Goal: Information Seeking & Learning: Compare options

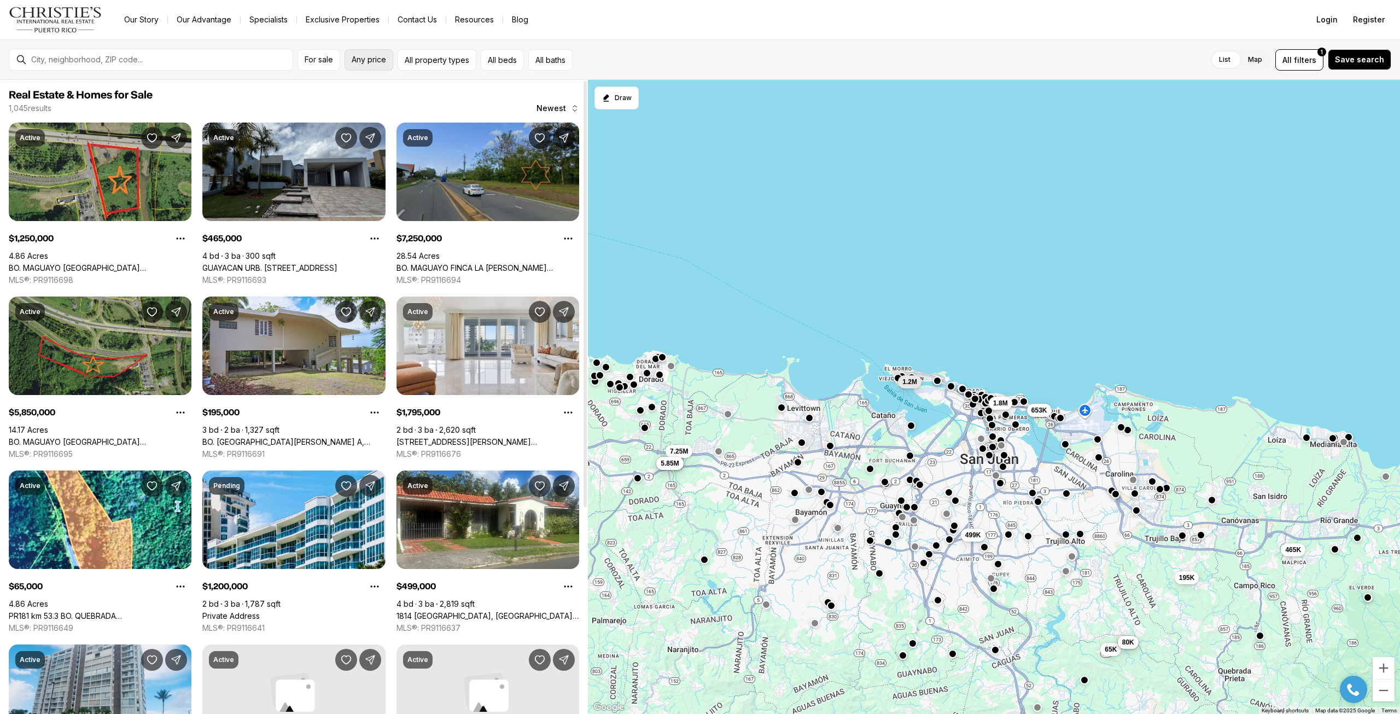
click at [358, 59] on span "Any price" at bounding box center [369, 59] width 34 height 9
click at [524, 94] on input "priceMax" at bounding box center [515, 96] width 94 height 26
type input "********"
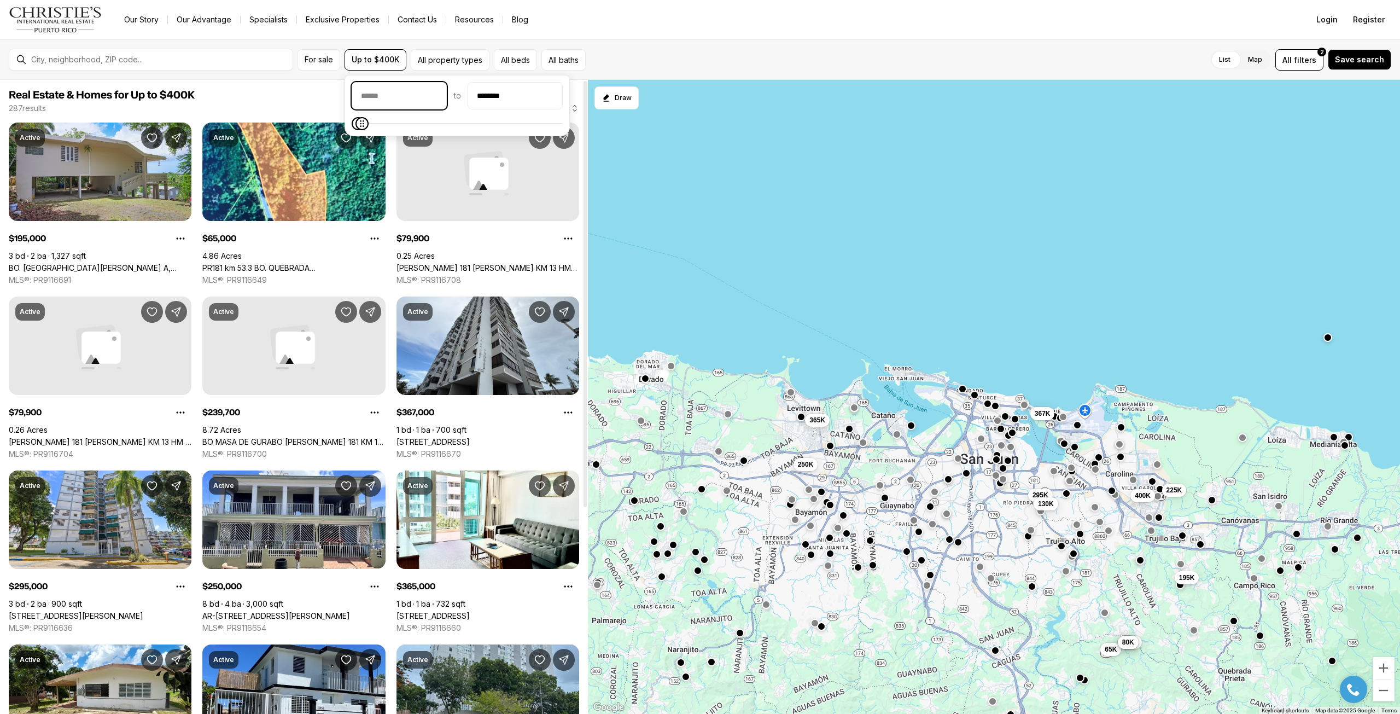
click at [388, 98] on input "priceMin" at bounding box center [399, 96] width 94 height 26
type input "********"
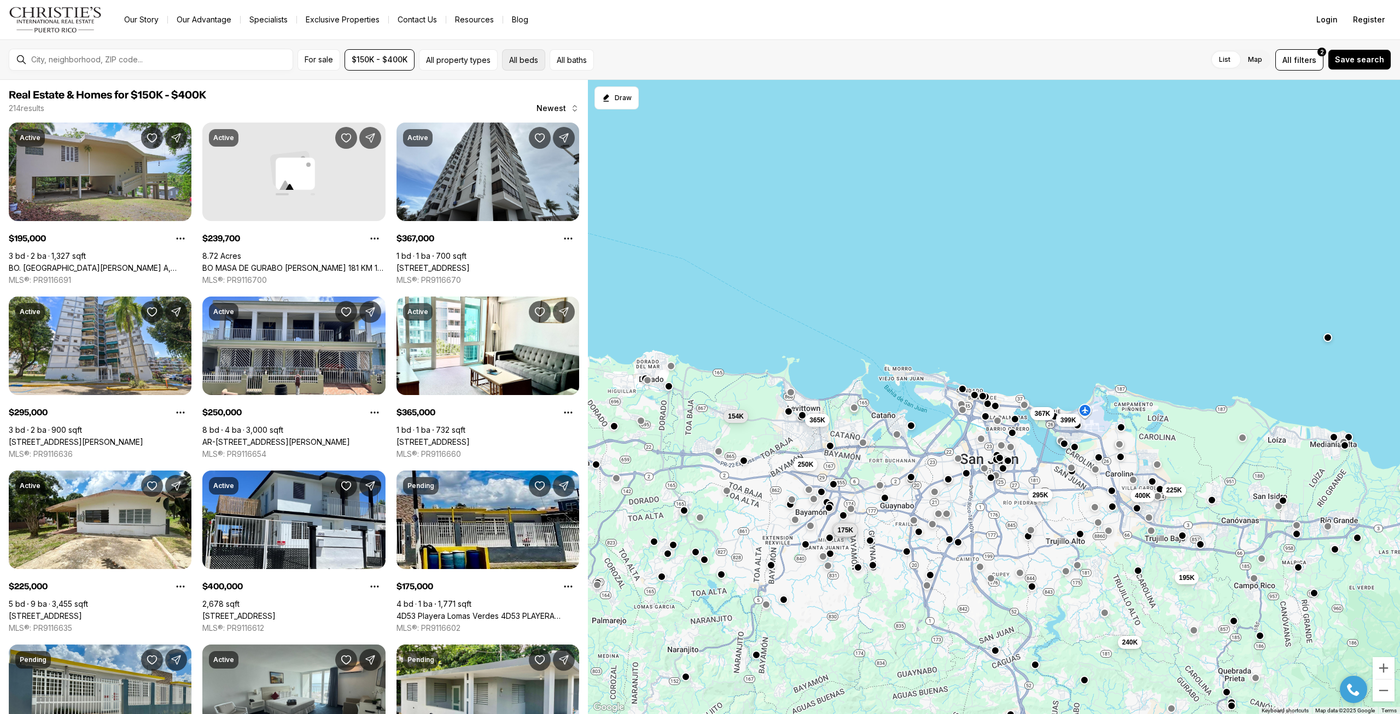
click at [527, 60] on button "All beds" at bounding box center [523, 59] width 43 height 21
click at [576, 60] on button "All baths" at bounding box center [572, 59] width 44 height 21
click at [527, 56] on button "All beds" at bounding box center [523, 59] width 43 height 21
click at [649, 96] on label "3" at bounding box center [648, 92] width 25 height 20
click at [647, 93] on button "3" at bounding box center [641, 87] width 11 height 11
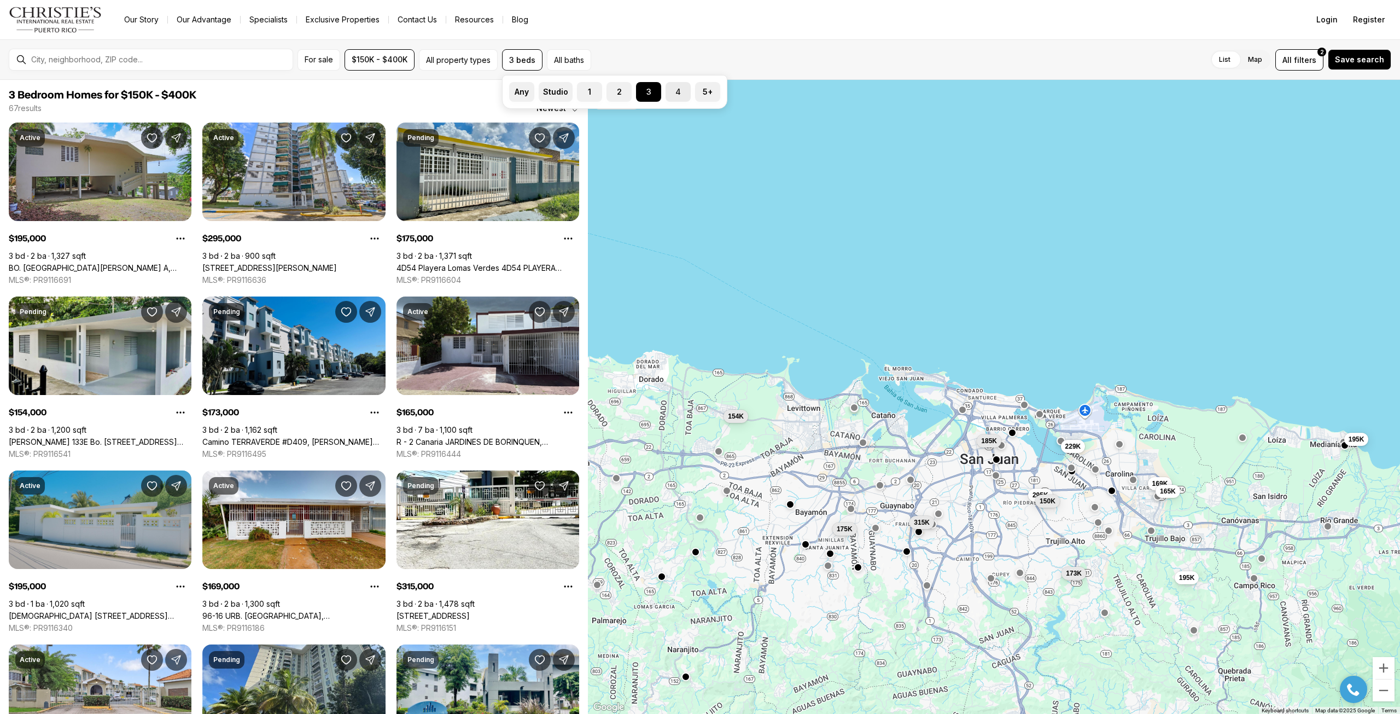
click at [687, 86] on label "4" at bounding box center [677, 92] width 25 height 20
click at [676, 86] on button "4" at bounding box center [670, 87] width 11 height 11
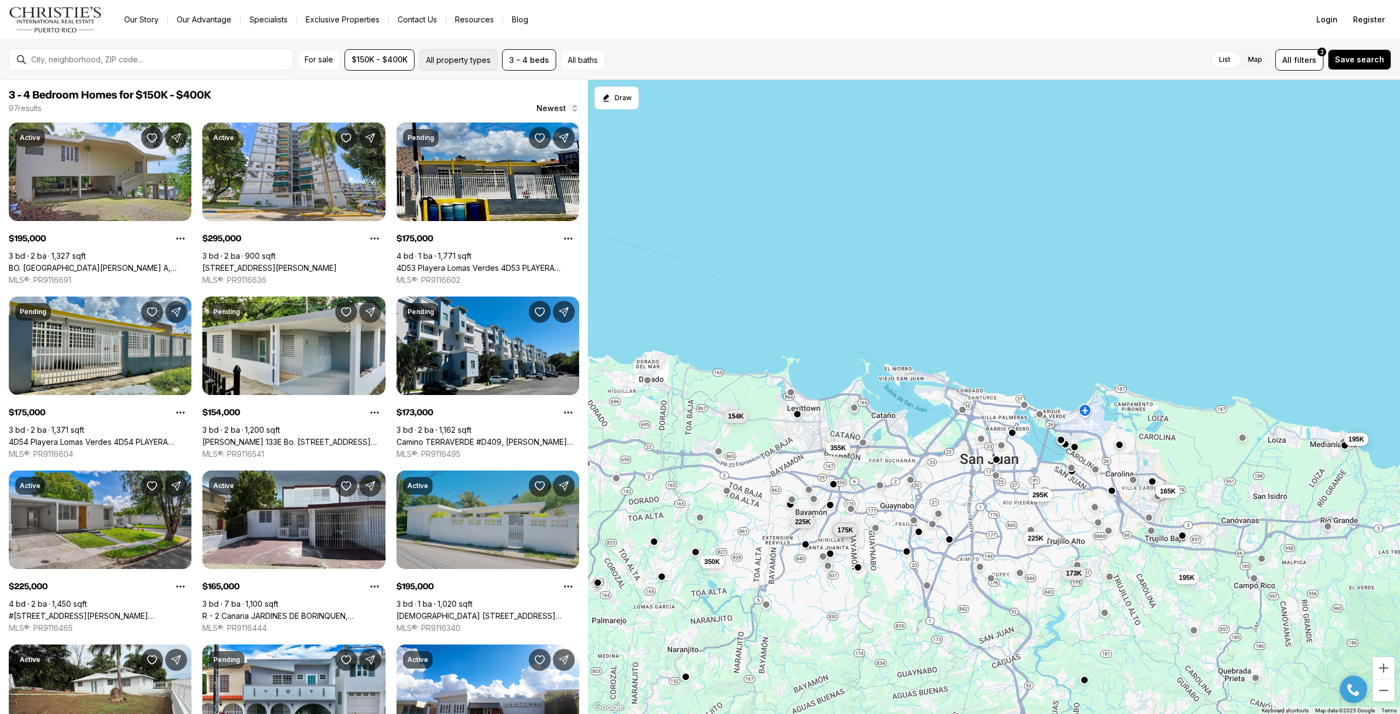
click at [469, 49] on button "All property types" at bounding box center [458, 59] width 79 height 21
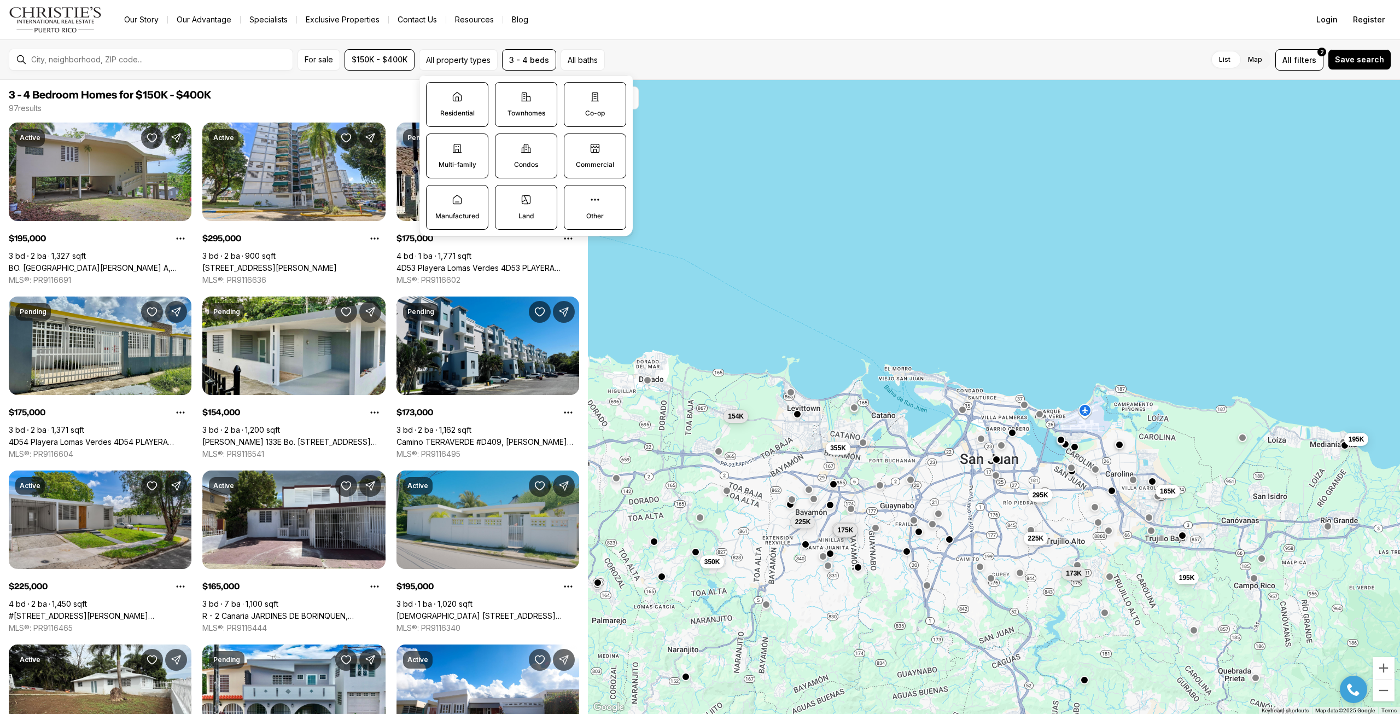
click at [462, 107] on label "Residential" at bounding box center [457, 104] width 62 height 45
click at [437, 93] on button "Residential" at bounding box center [431, 88] width 11 height 11
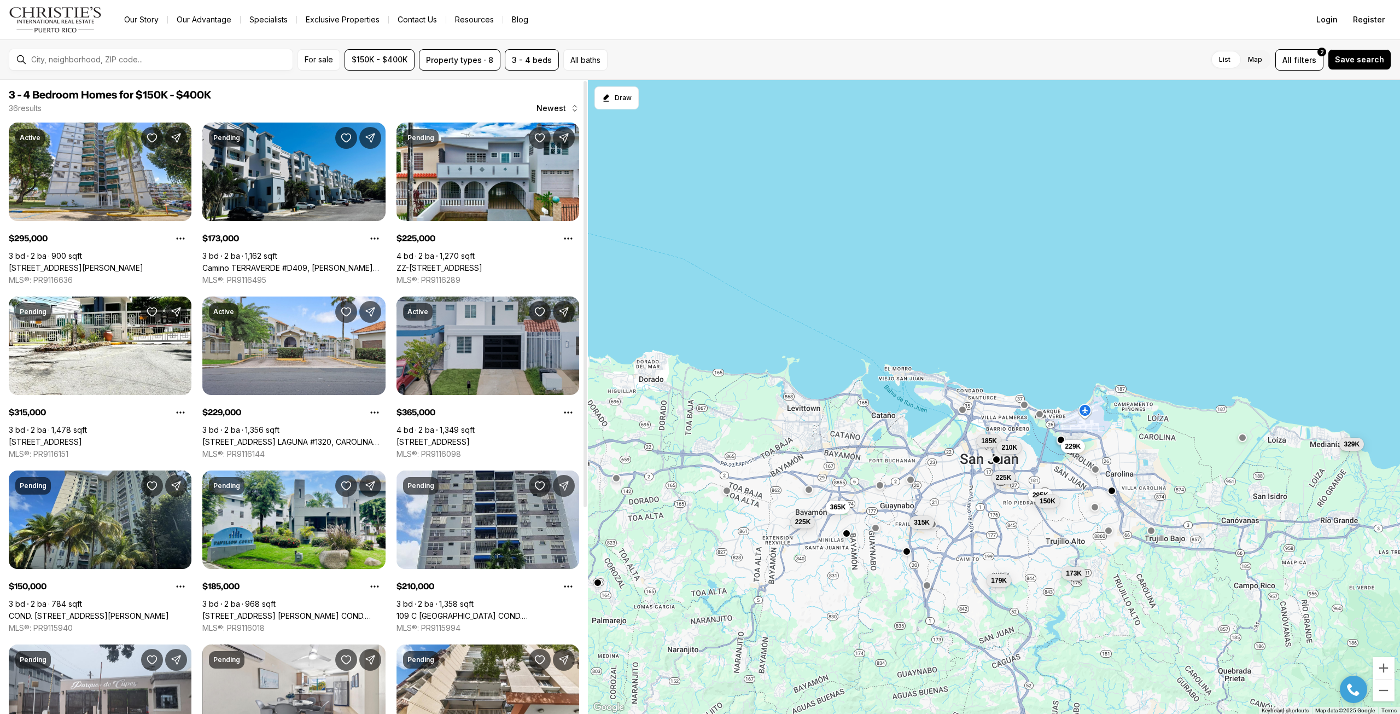
click at [470, 445] on link "[STREET_ADDRESS]" at bounding box center [432, 442] width 73 height 10
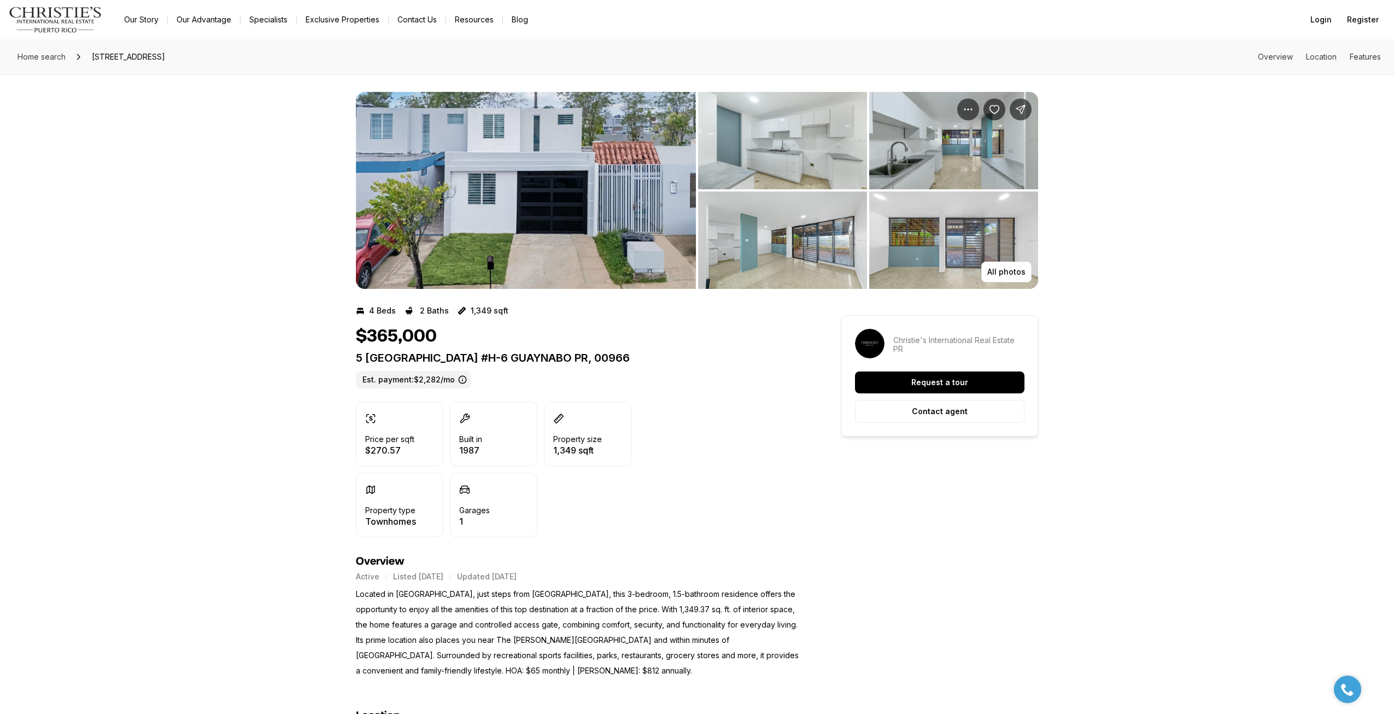
click at [511, 183] on img "View image gallery" at bounding box center [526, 190] width 340 height 197
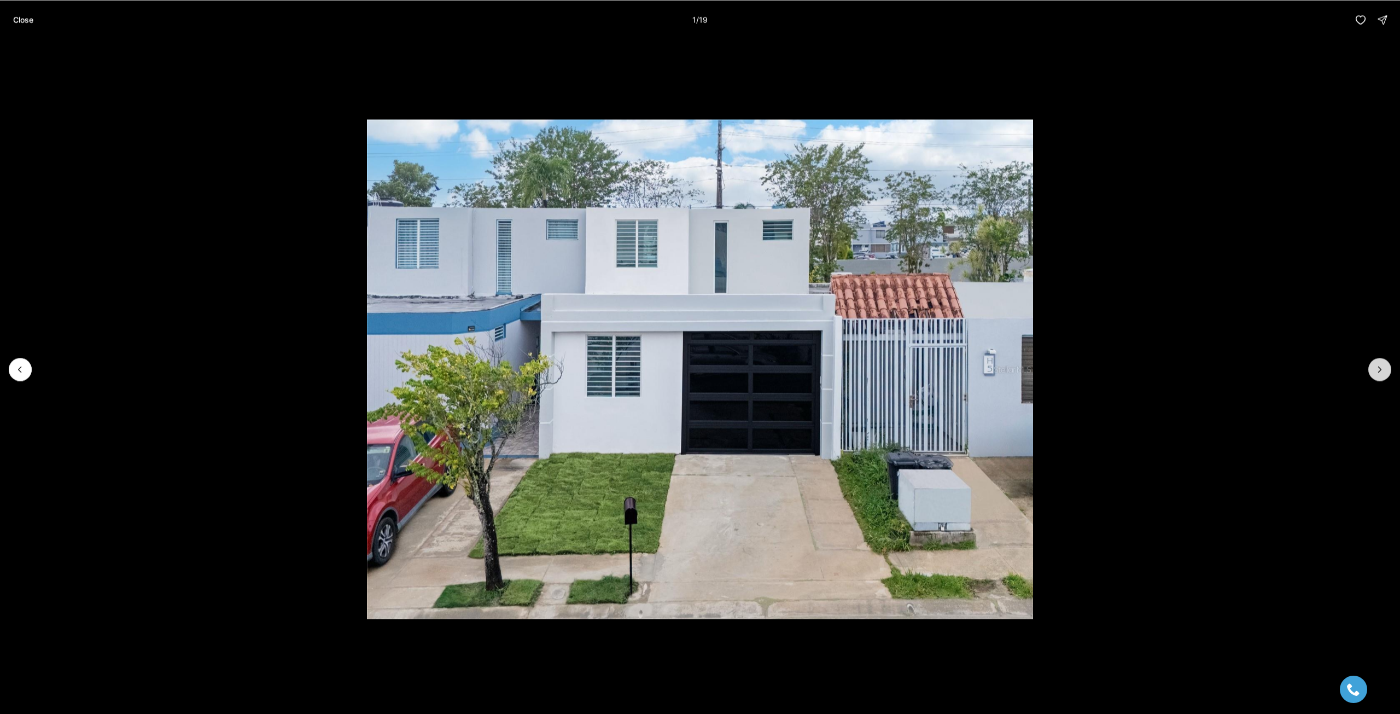
click at [1378, 370] on icon "Next slide" at bounding box center [1379, 369] width 11 height 11
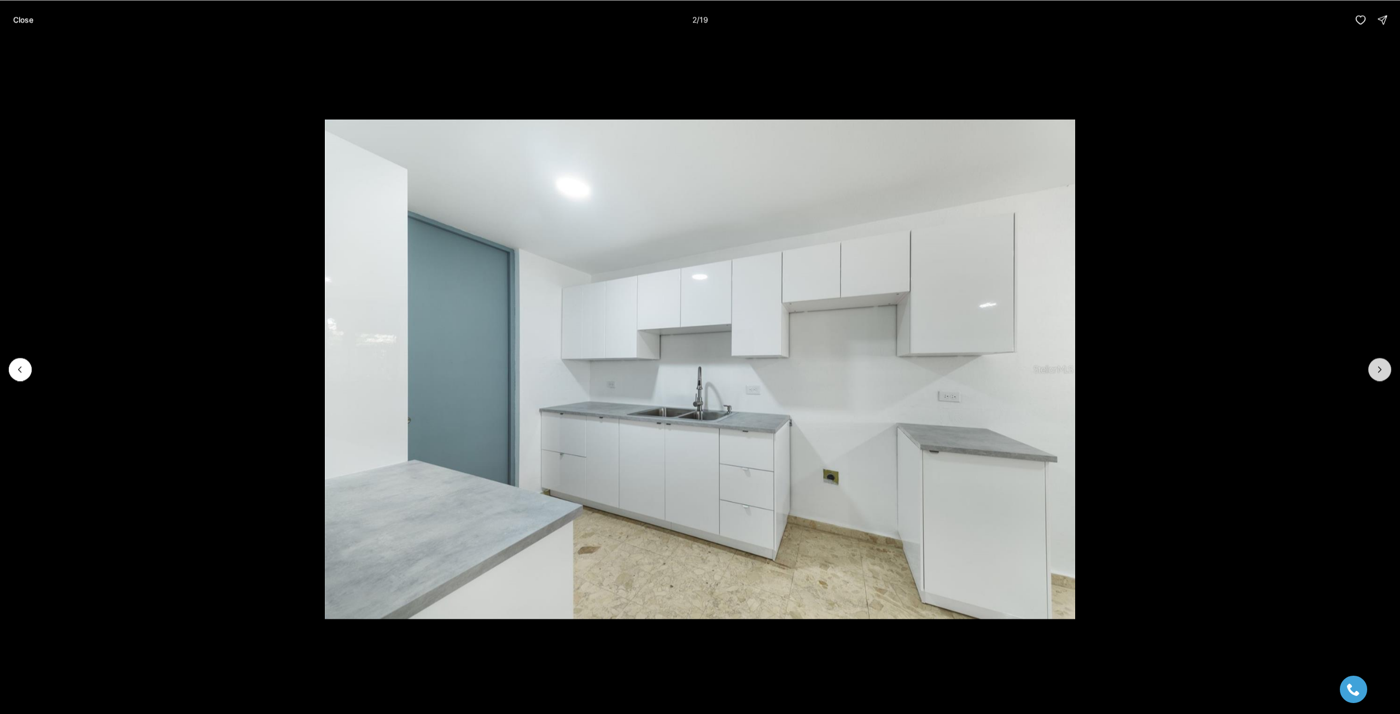
click at [1379, 370] on icon "Next slide" at bounding box center [1379, 369] width 11 height 11
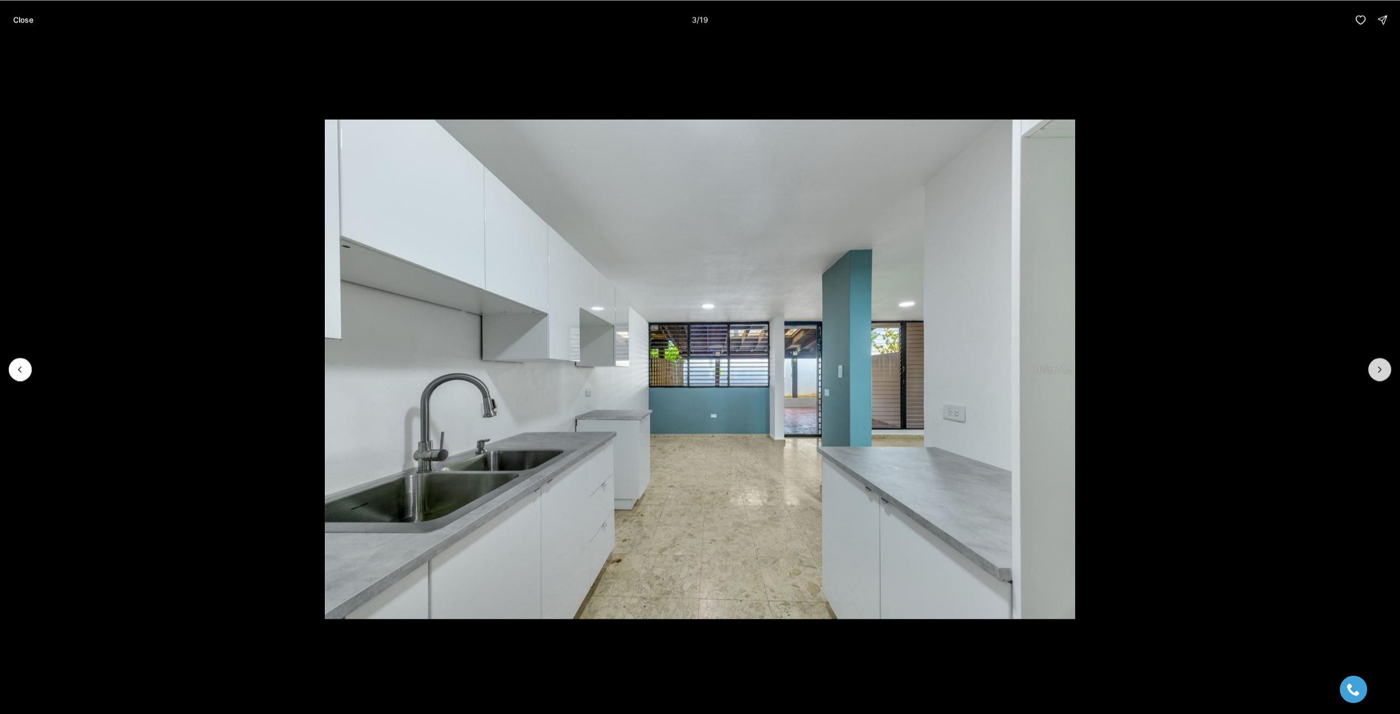
click at [1379, 370] on icon "Next slide" at bounding box center [1379, 369] width 11 height 11
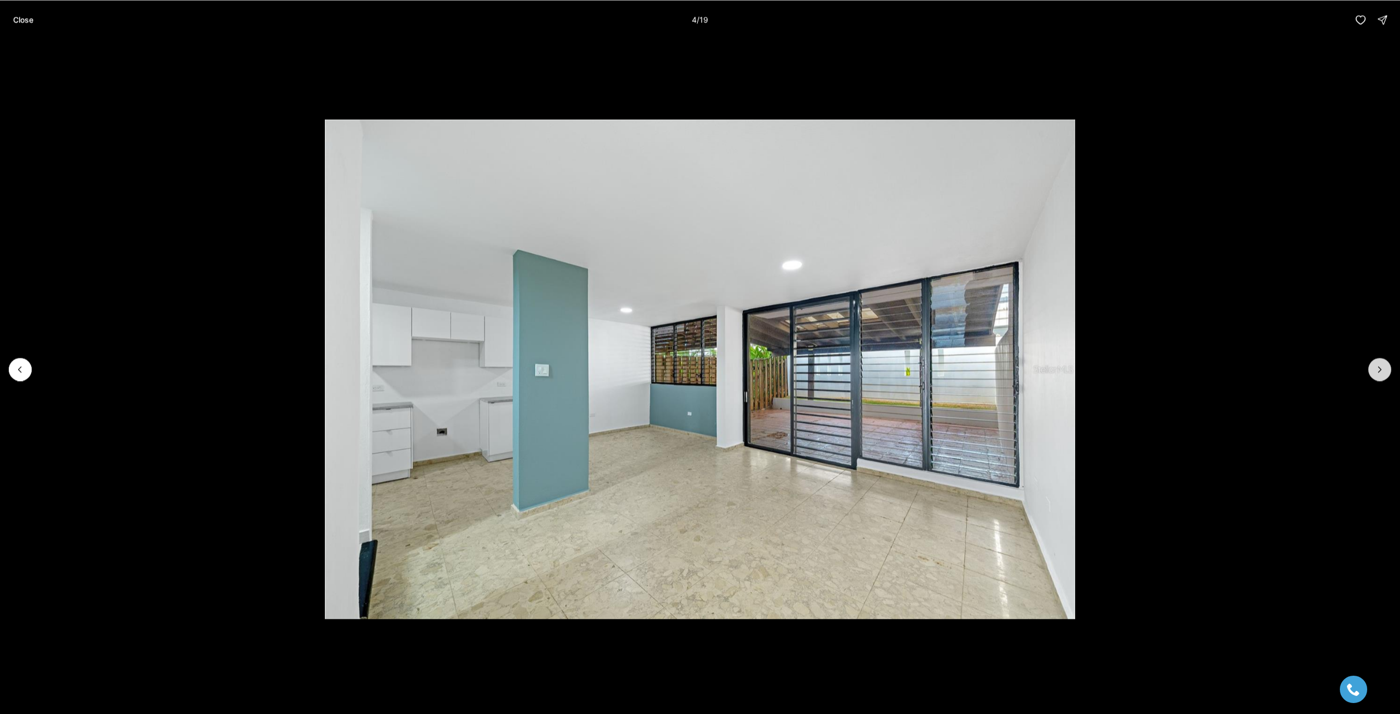
click at [1379, 370] on icon "Next slide" at bounding box center [1379, 369] width 11 height 11
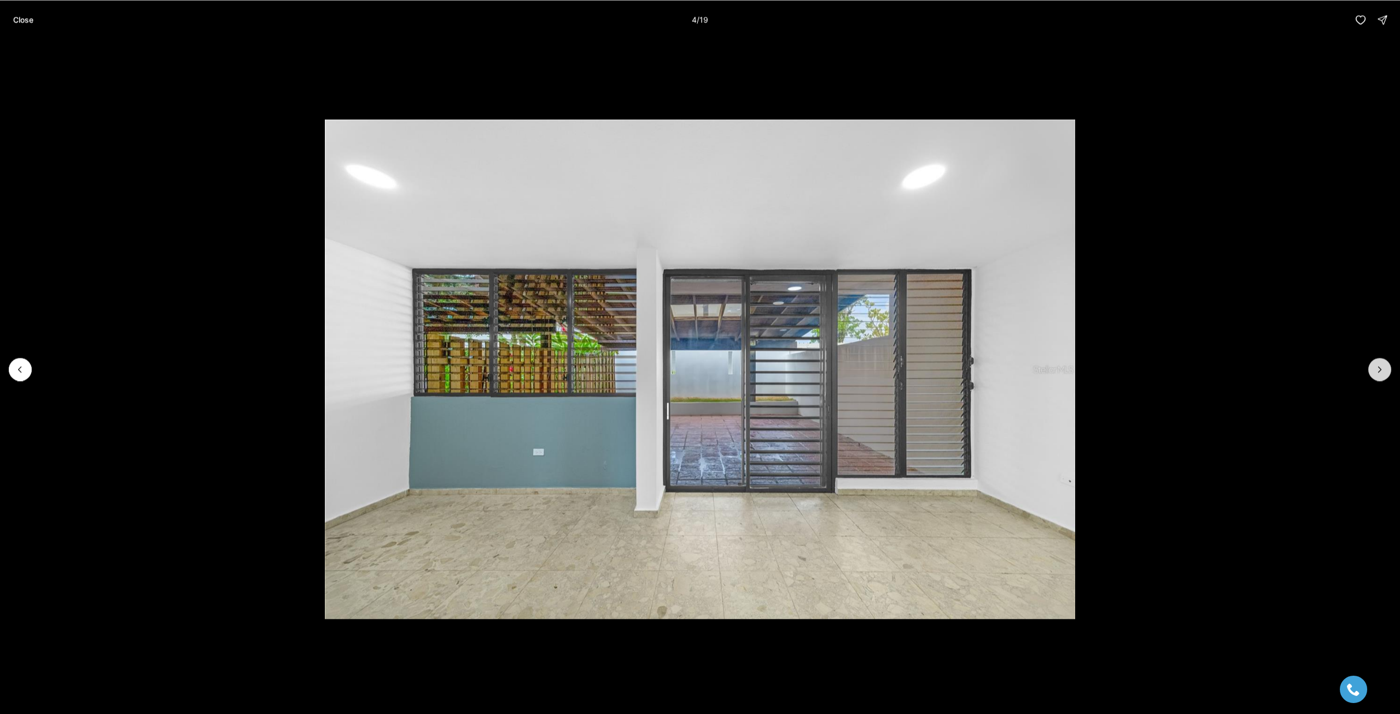
click at [1379, 370] on icon "Next slide" at bounding box center [1379, 369] width 11 height 11
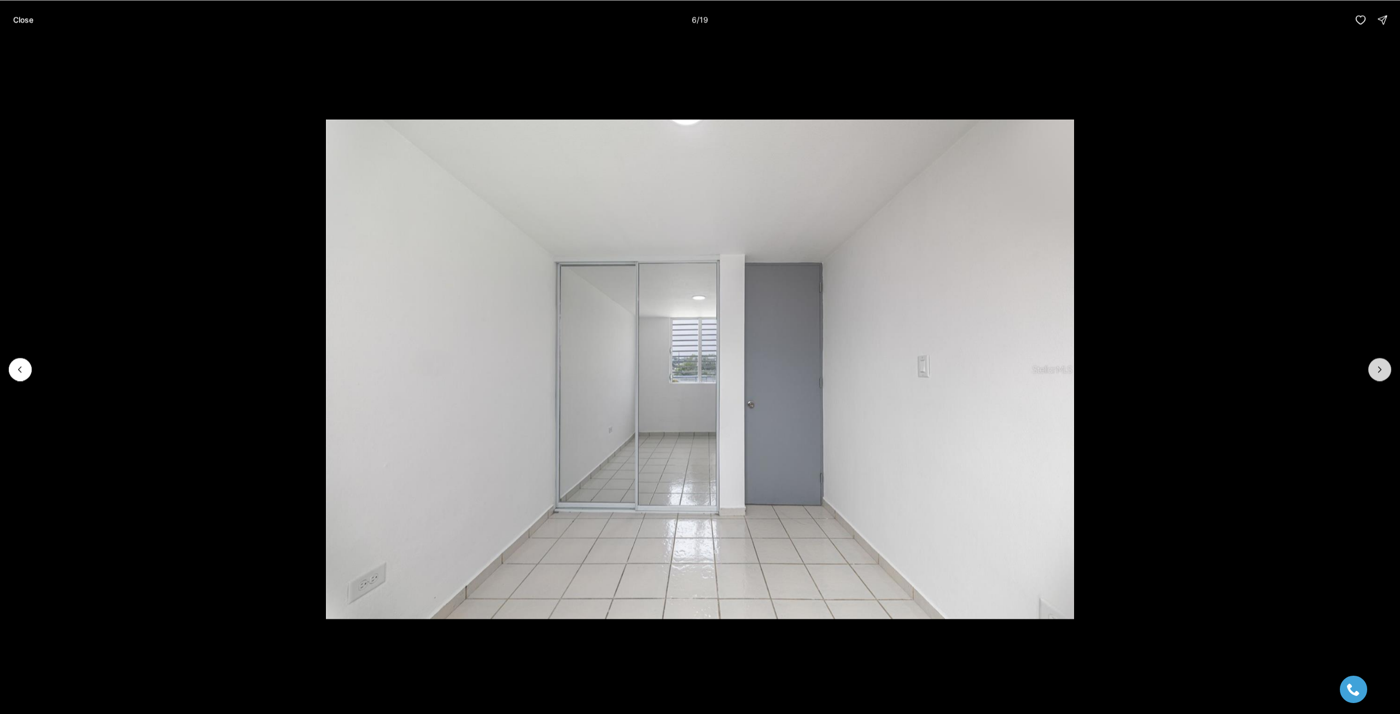
click at [1379, 370] on icon "Next slide" at bounding box center [1379, 369] width 11 height 11
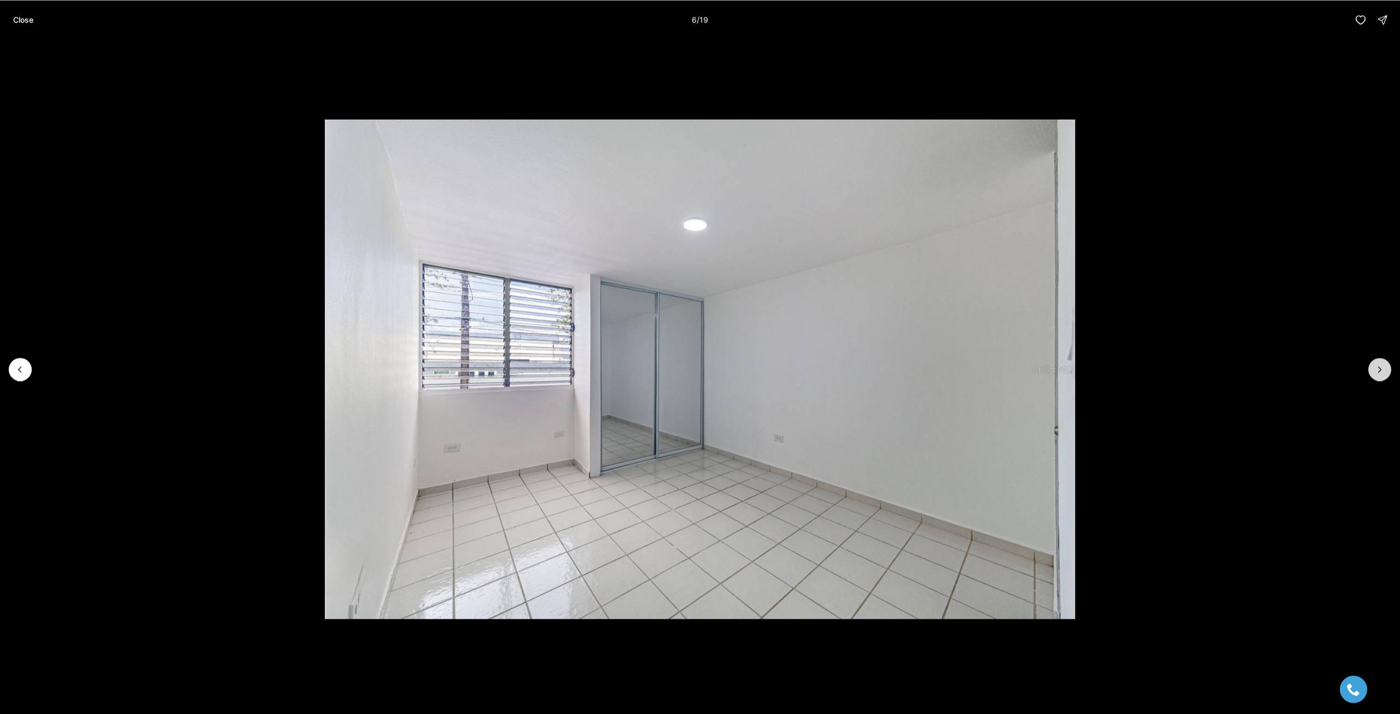
click at [1379, 370] on icon "Next slide" at bounding box center [1379, 369] width 11 height 11
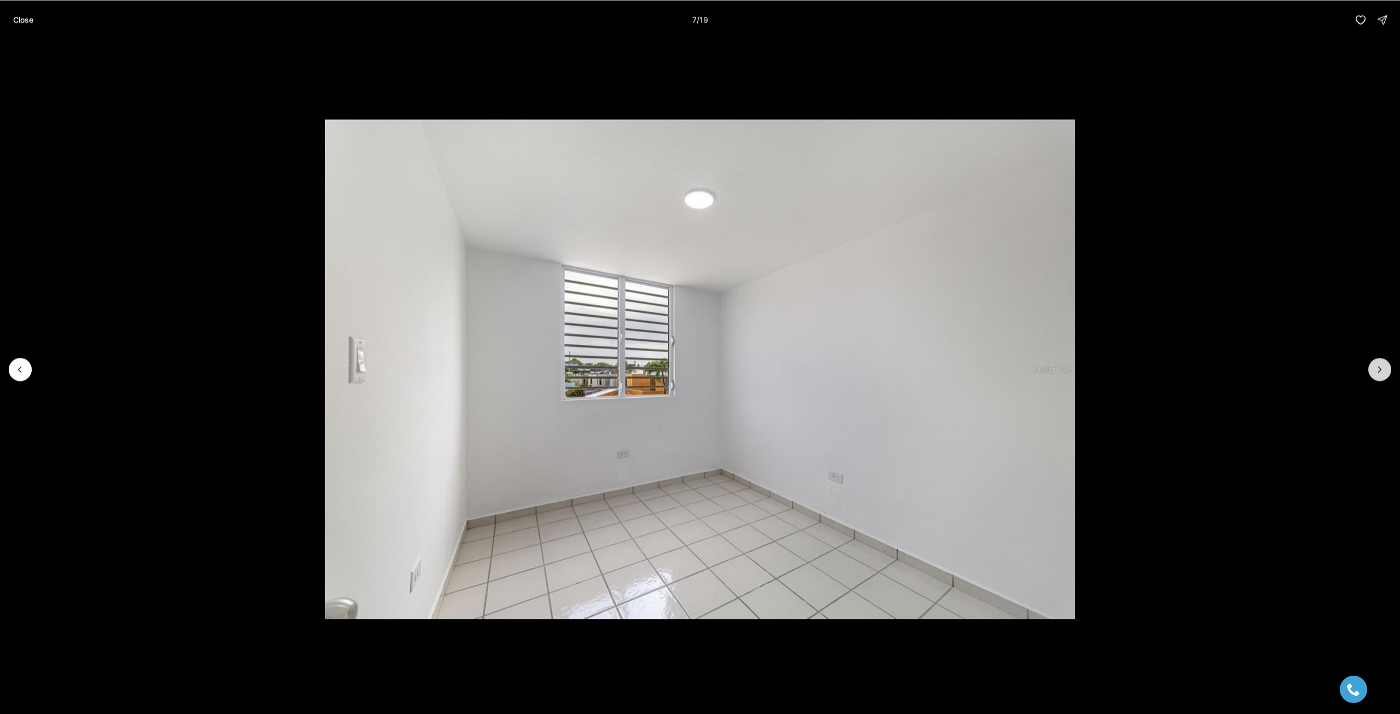
click at [1379, 370] on icon "Next slide" at bounding box center [1379, 369] width 11 height 11
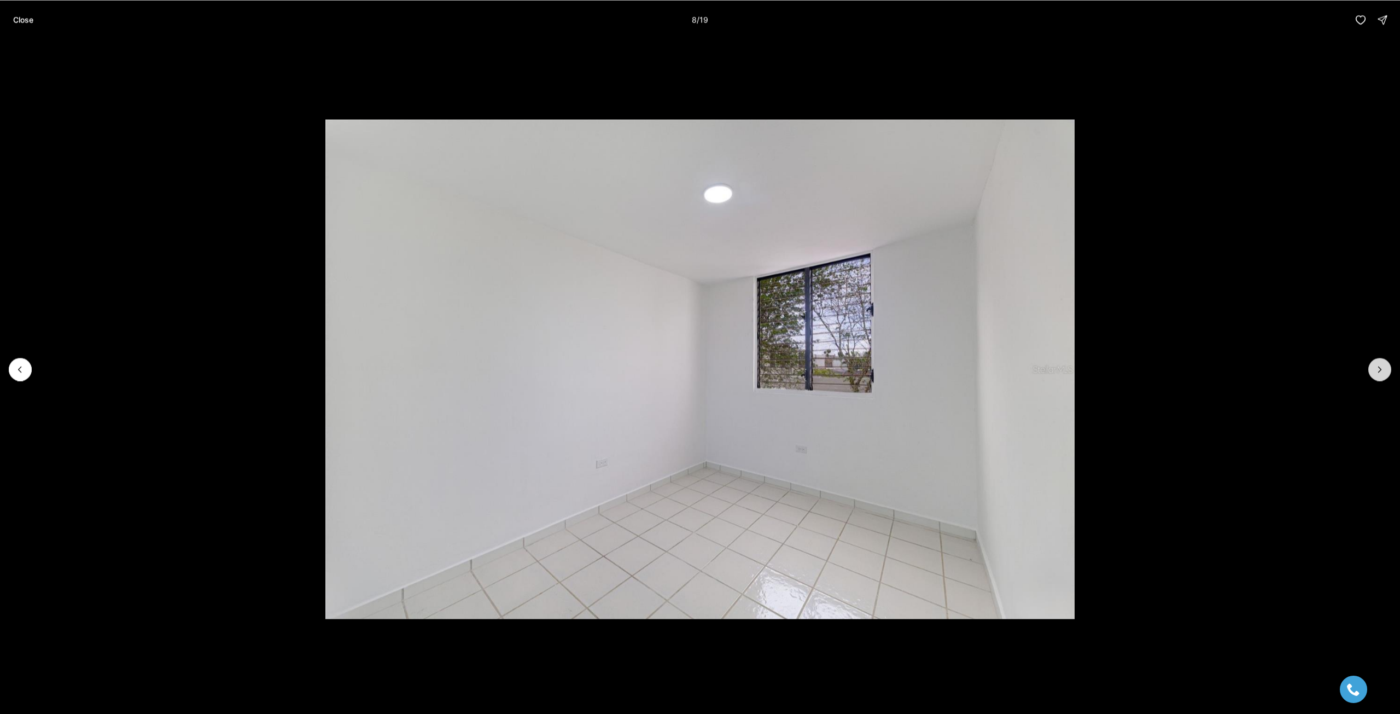
click at [1379, 370] on icon "Next slide" at bounding box center [1379, 369] width 11 height 11
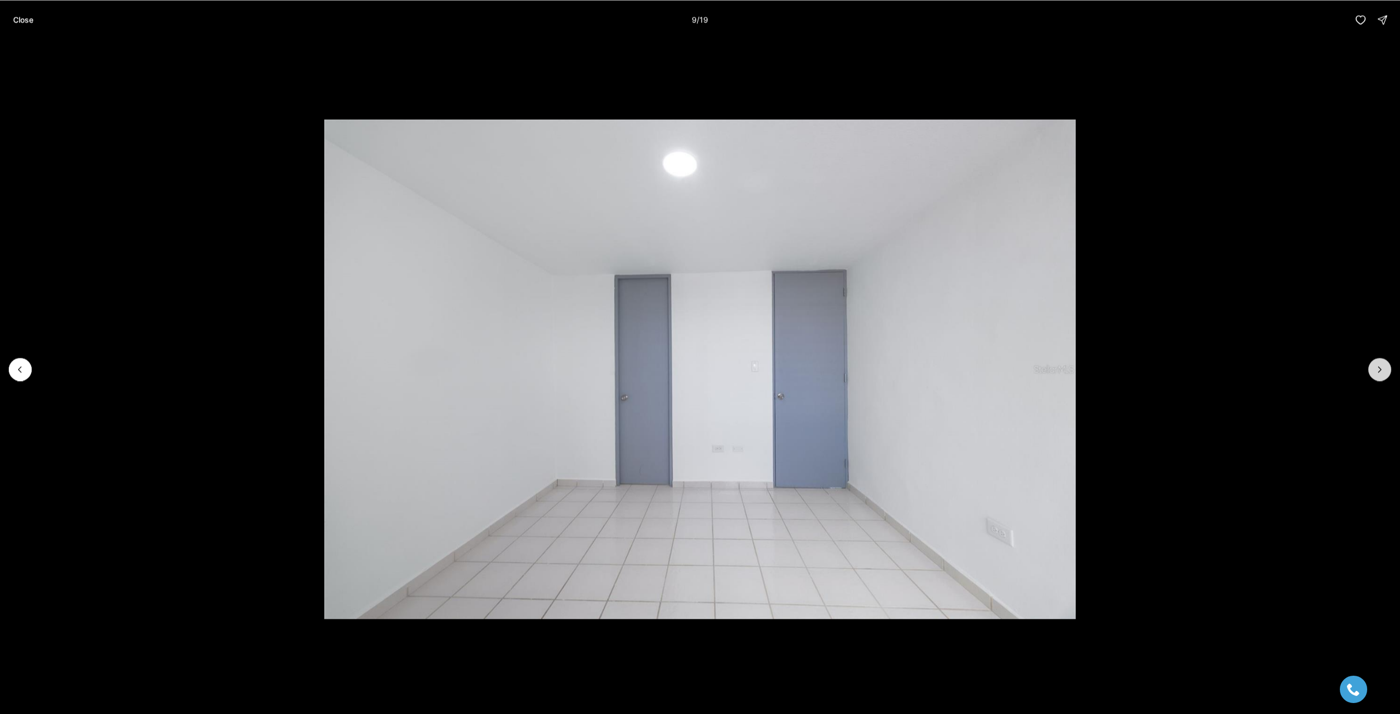
click at [1379, 370] on icon "Next slide" at bounding box center [1379, 369] width 11 height 11
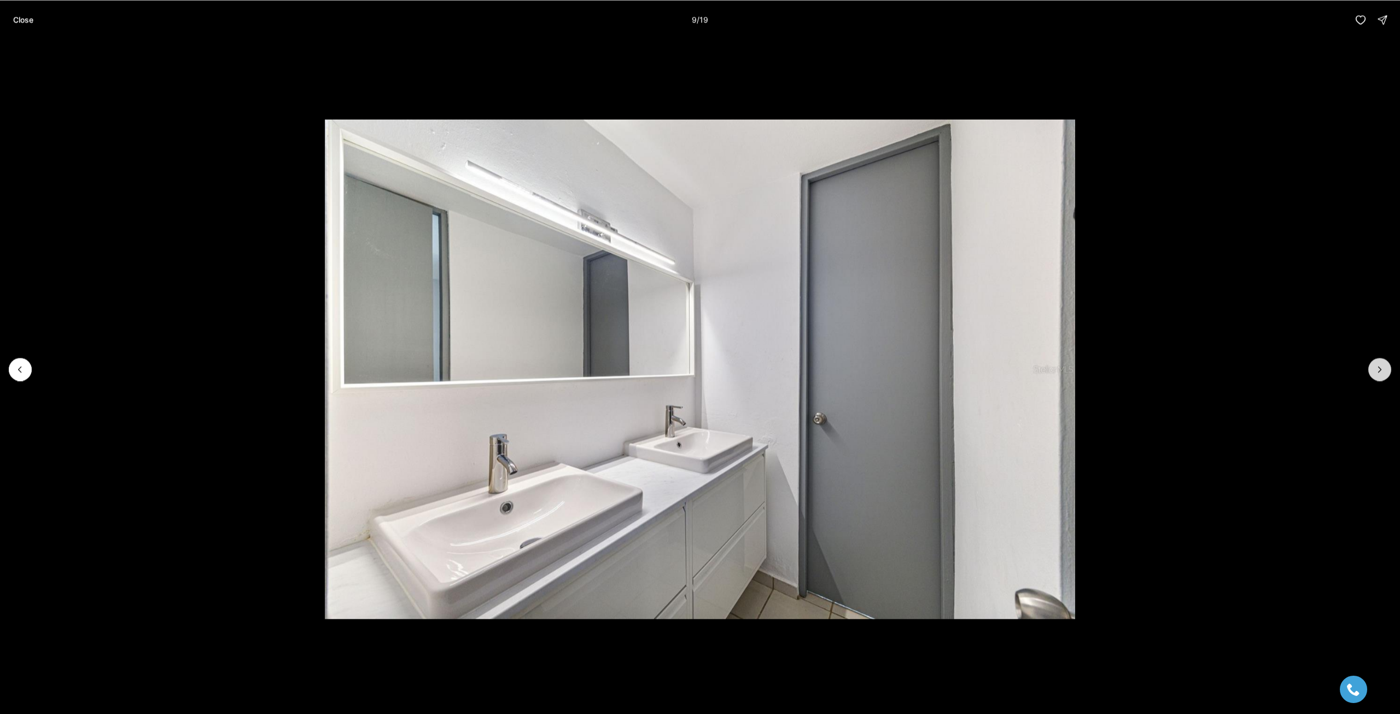
click at [1379, 370] on icon "Next slide" at bounding box center [1379, 369] width 11 height 11
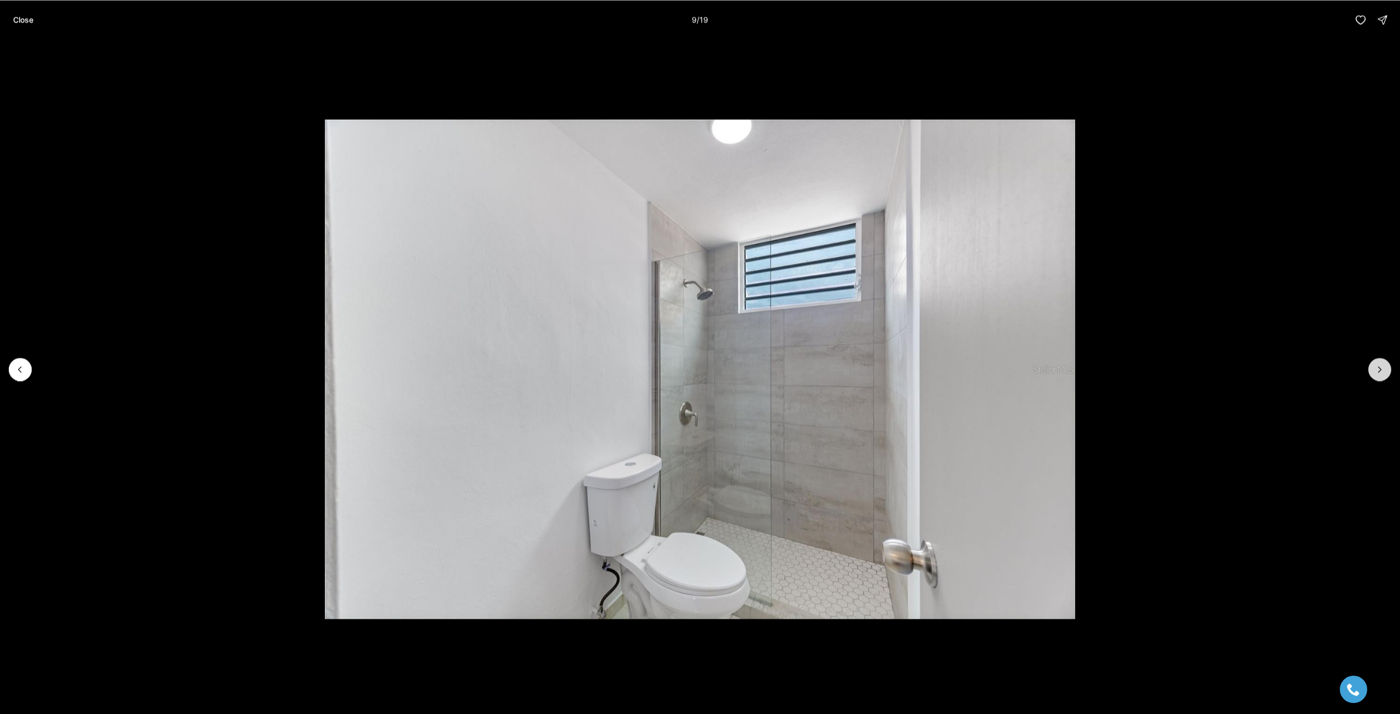
click at [1379, 370] on icon "Next slide" at bounding box center [1379, 369] width 11 height 11
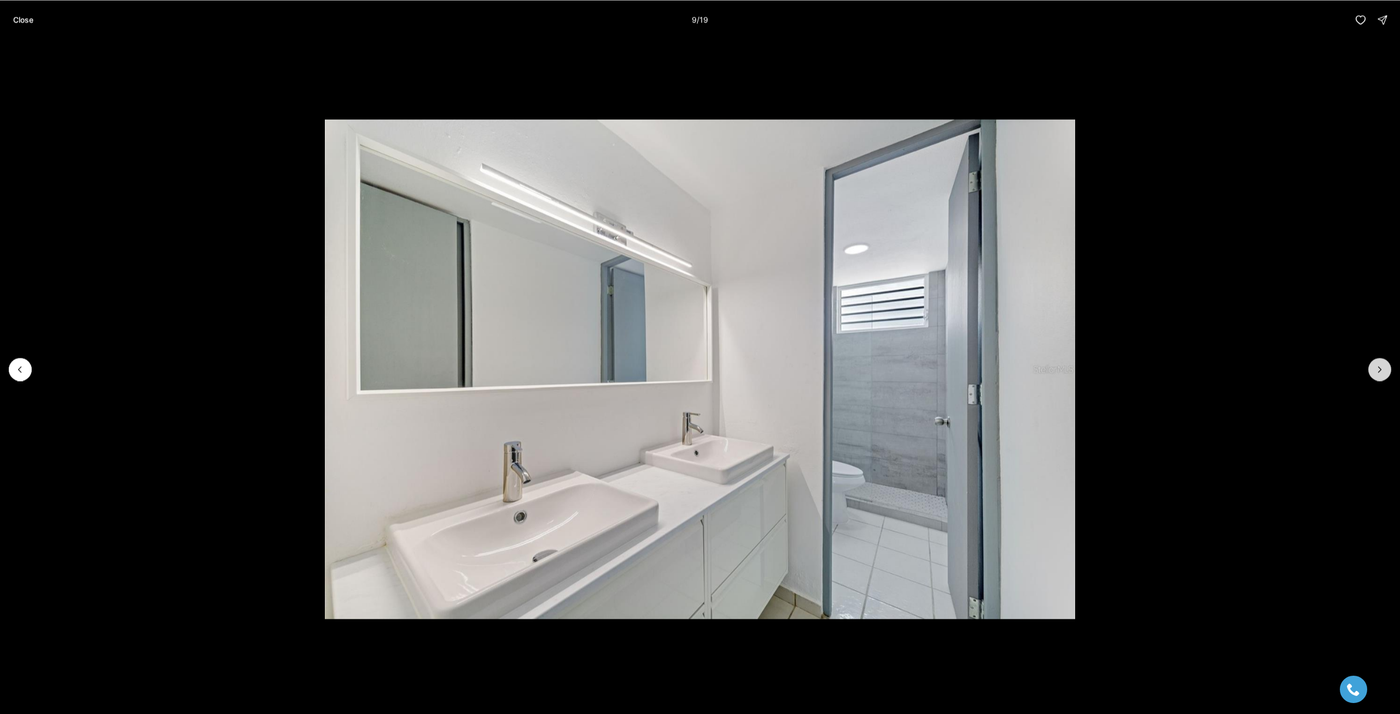
click at [1379, 370] on icon "Next slide" at bounding box center [1379, 369] width 11 height 11
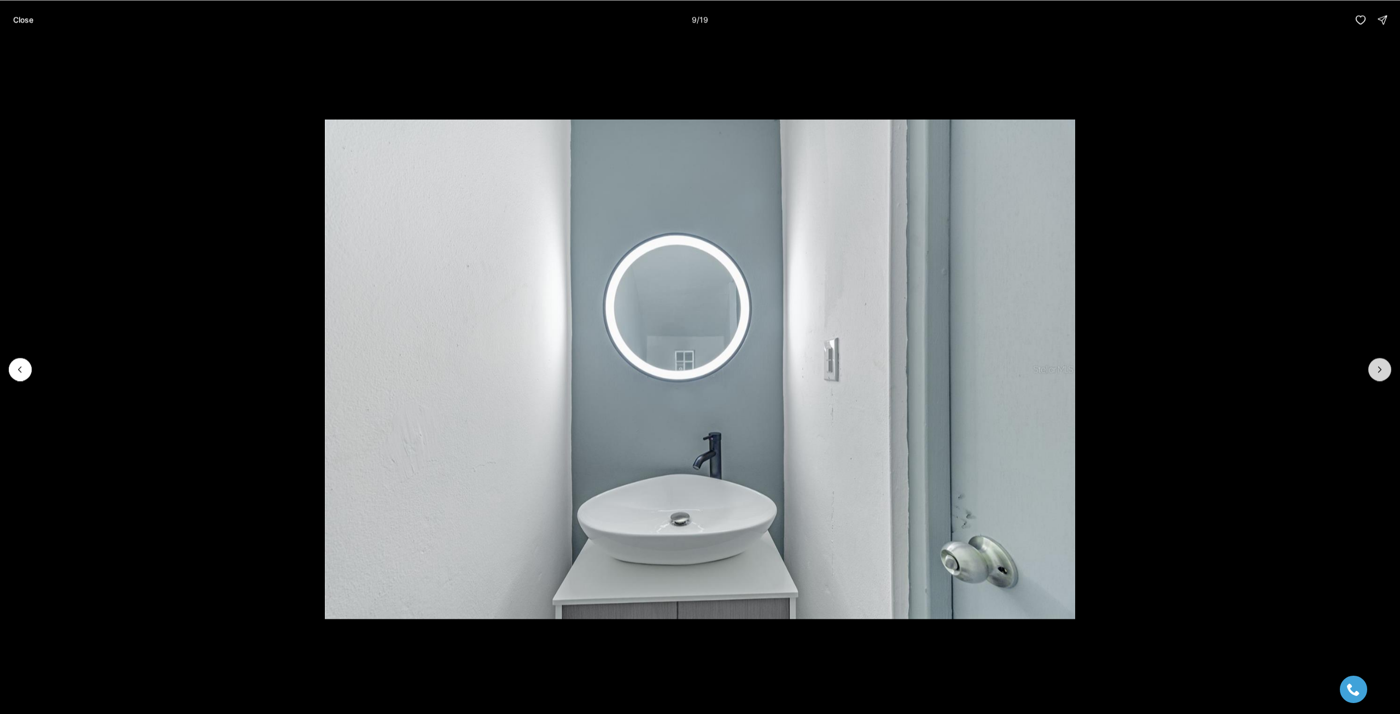
click at [1379, 370] on icon "Next slide" at bounding box center [1379, 369] width 11 height 11
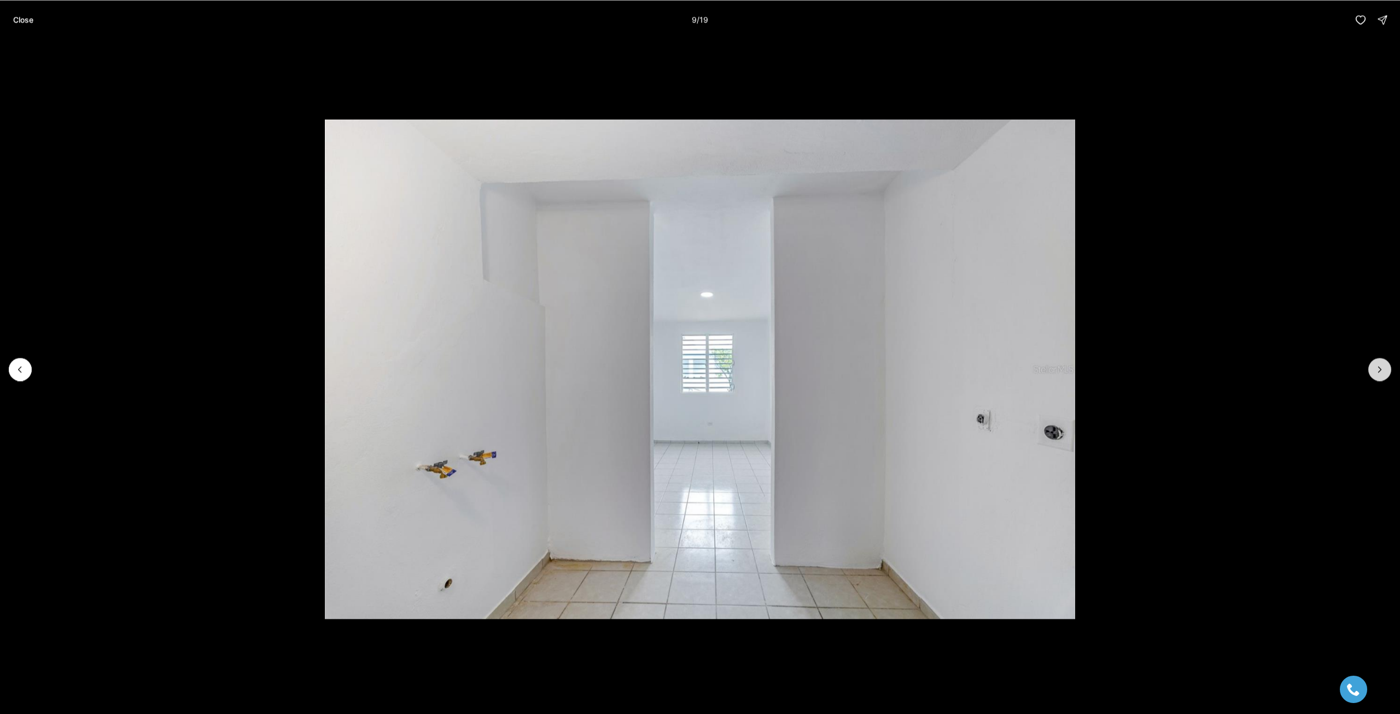
click at [1379, 370] on icon "Next slide" at bounding box center [1379, 369] width 11 height 11
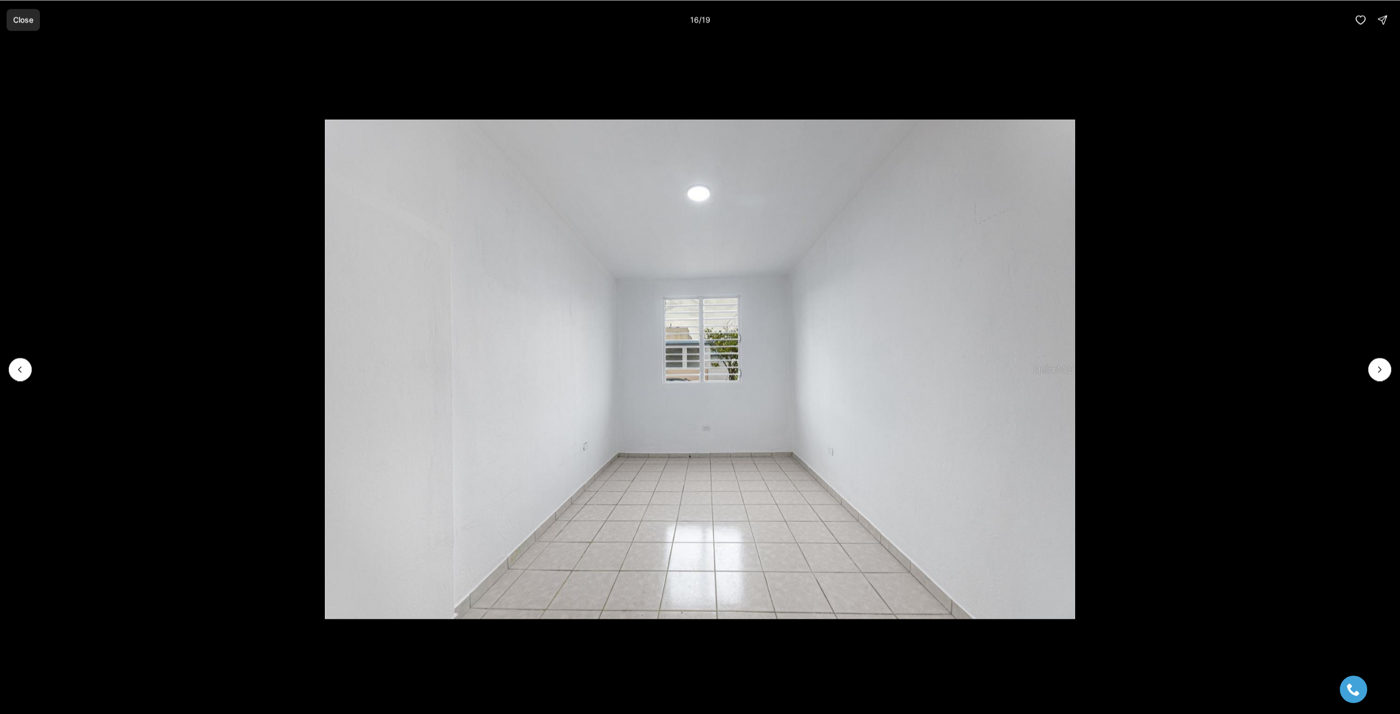
click at [14, 19] on p "Close" at bounding box center [23, 19] width 20 height 9
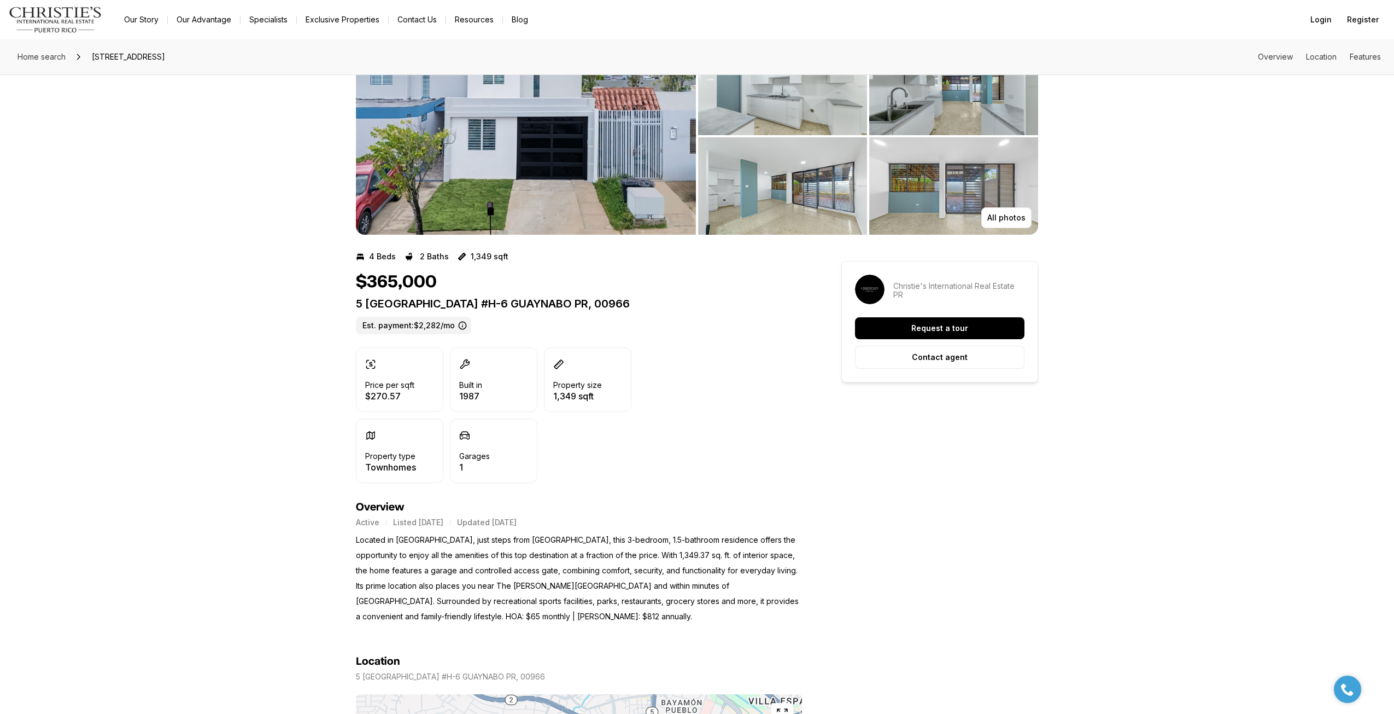
scroll to position [55, 0]
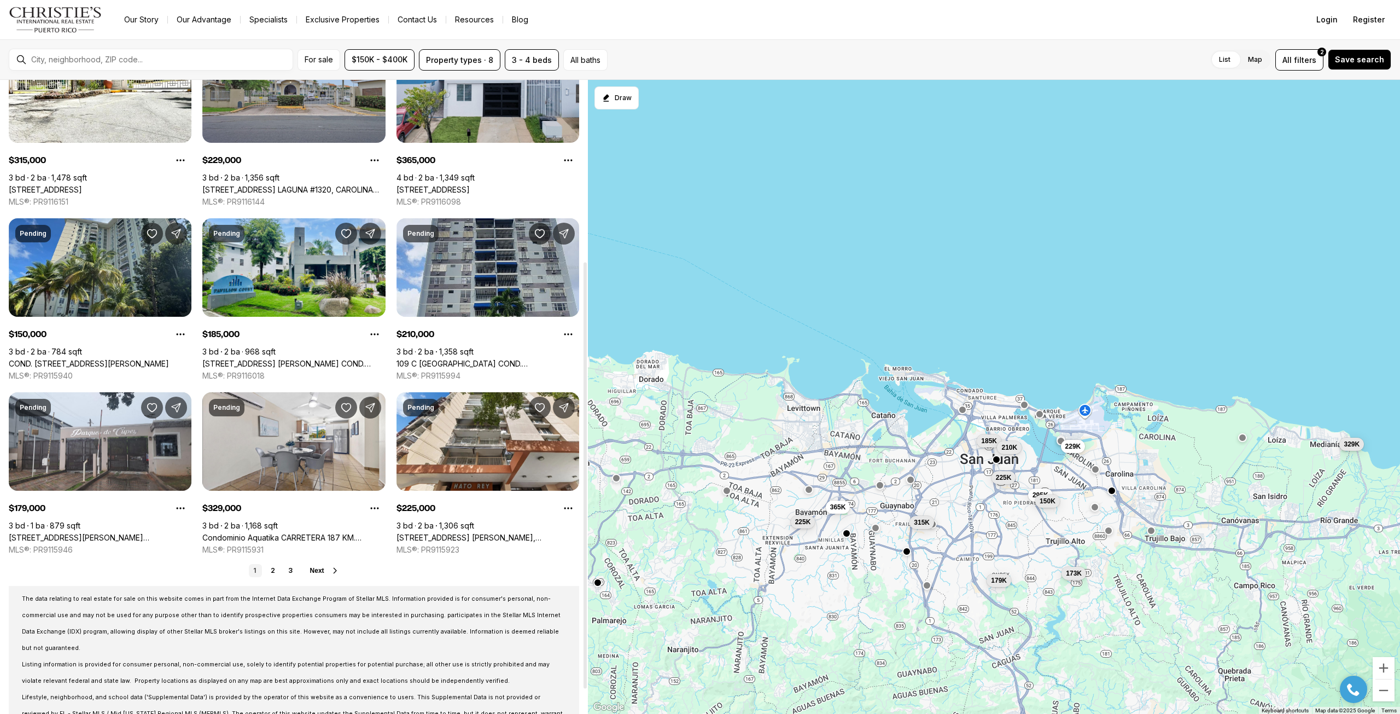
scroll to position [273, 0]
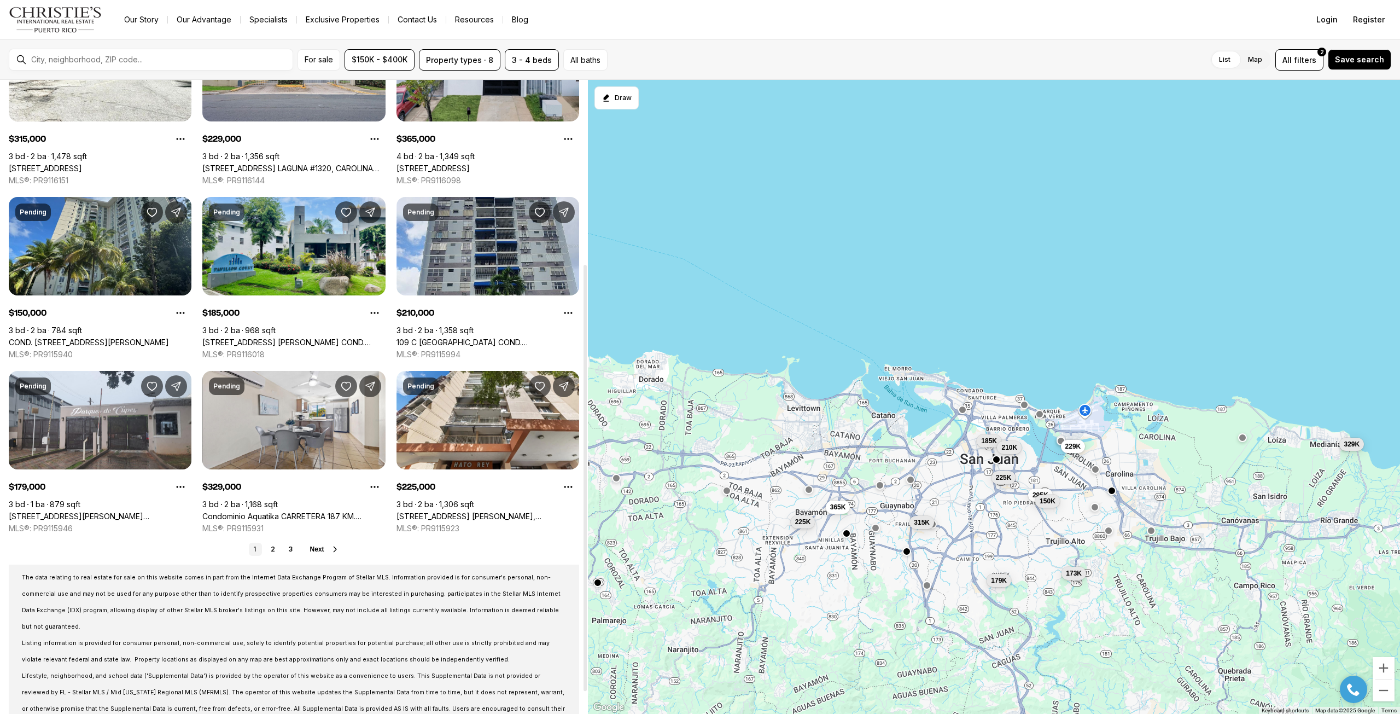
click at [314, 549] on span "Next" at bounding box center [317, 549] width 14 height 8
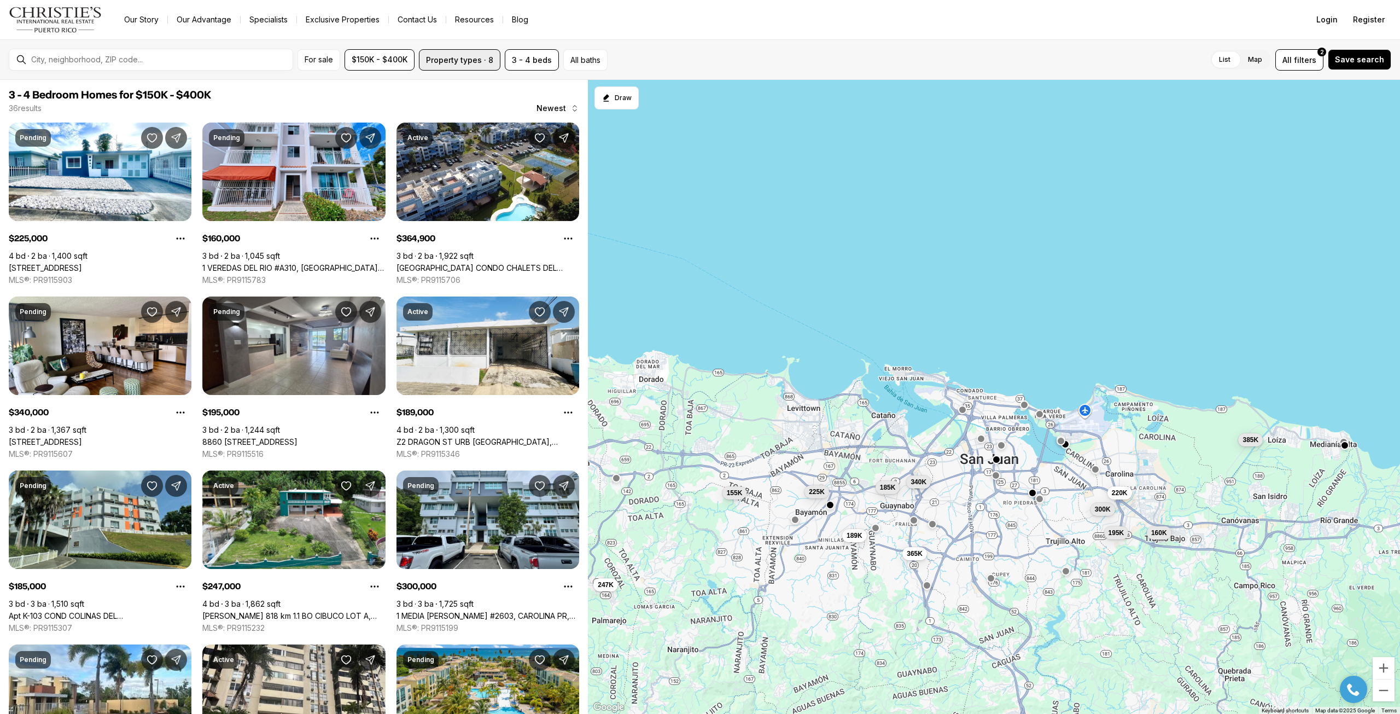
click at [446, 61] on button "Property types · 8" at bounding box center [459, 59] width 81 height 21
click at [669, 361] on div "225K 160K 365K 340K 195K 189K 185K 247K 300K 155K 220K 385K" at bounding box center [994, 397] width 812 height 634
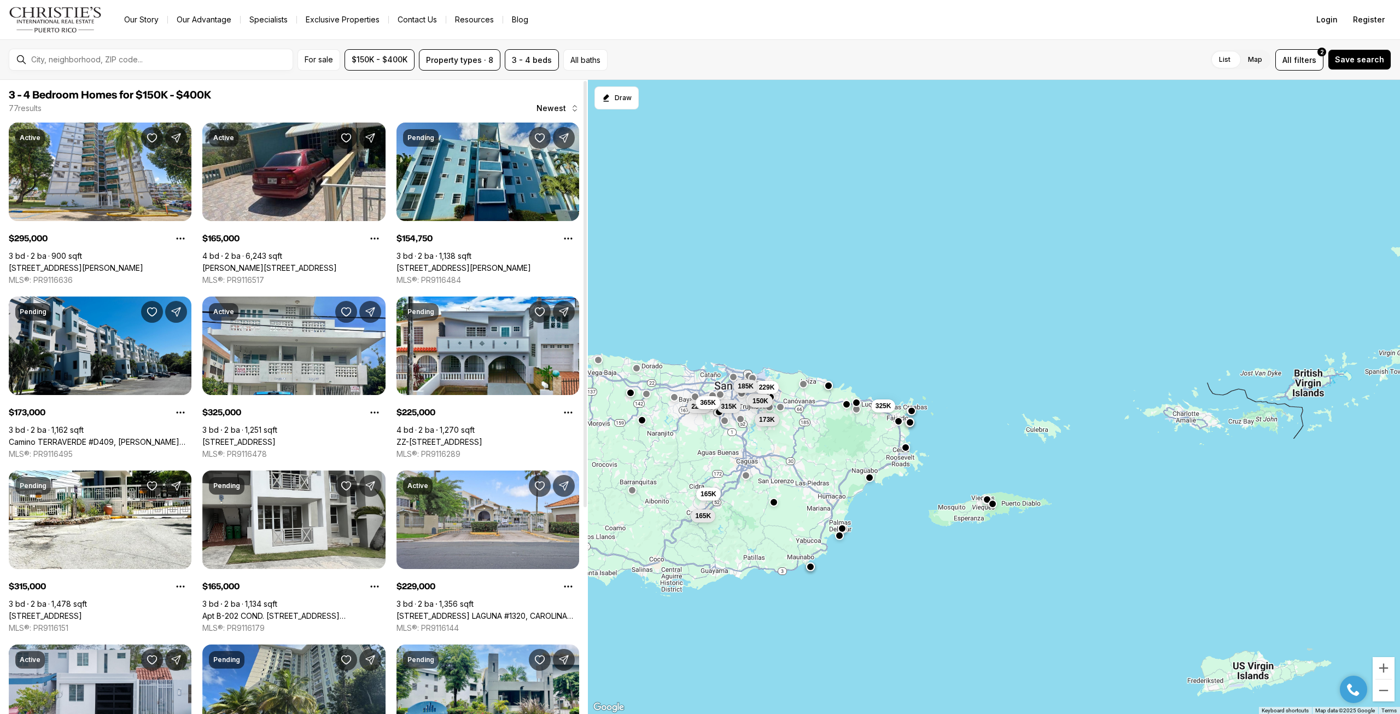
click at [176, 46] on div "For sale $150K - $400K Property types · 8 3 - 4 beds All baths List Map List Ma…" at bounding box center [700, 59] width 1400 height 40
click at [154, 65] on div at bounding box center [160, 59] width 266 height 17
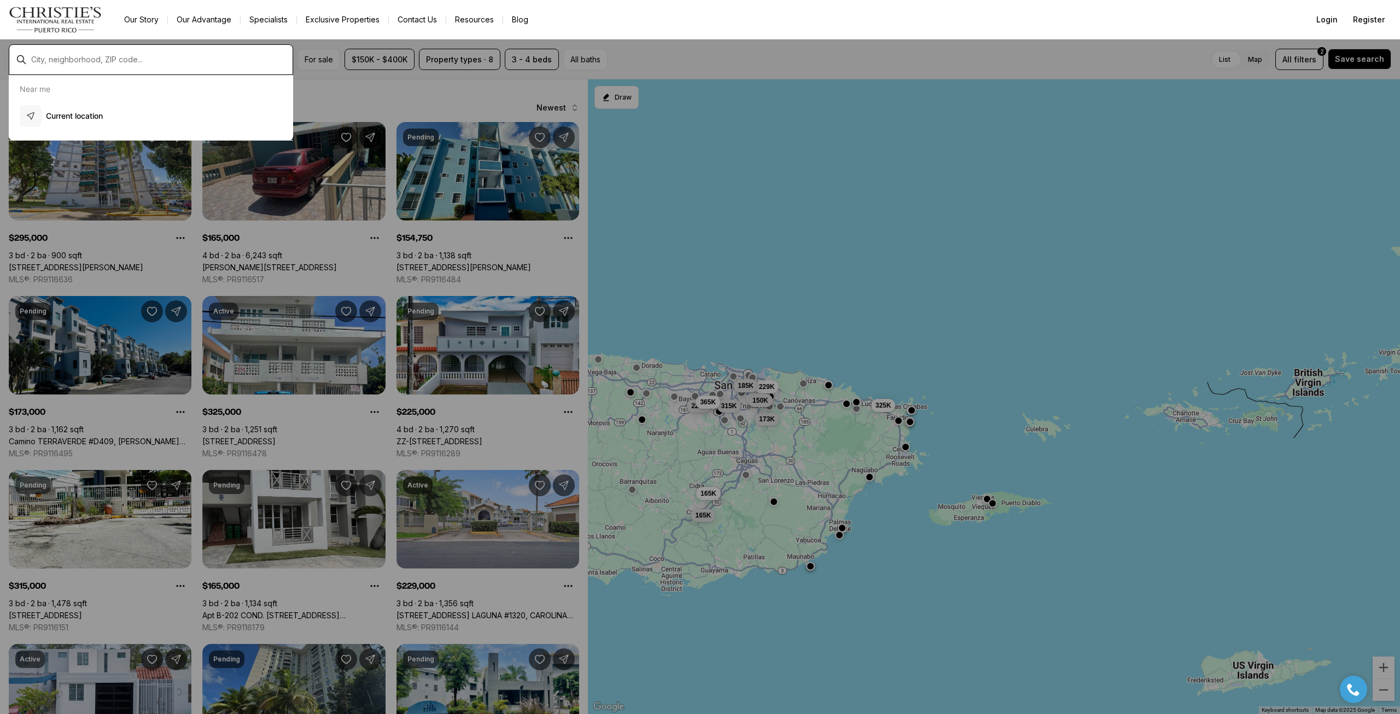
click at [119, 63] on input "text" at bounding box center [159, 59] width 257 height 9
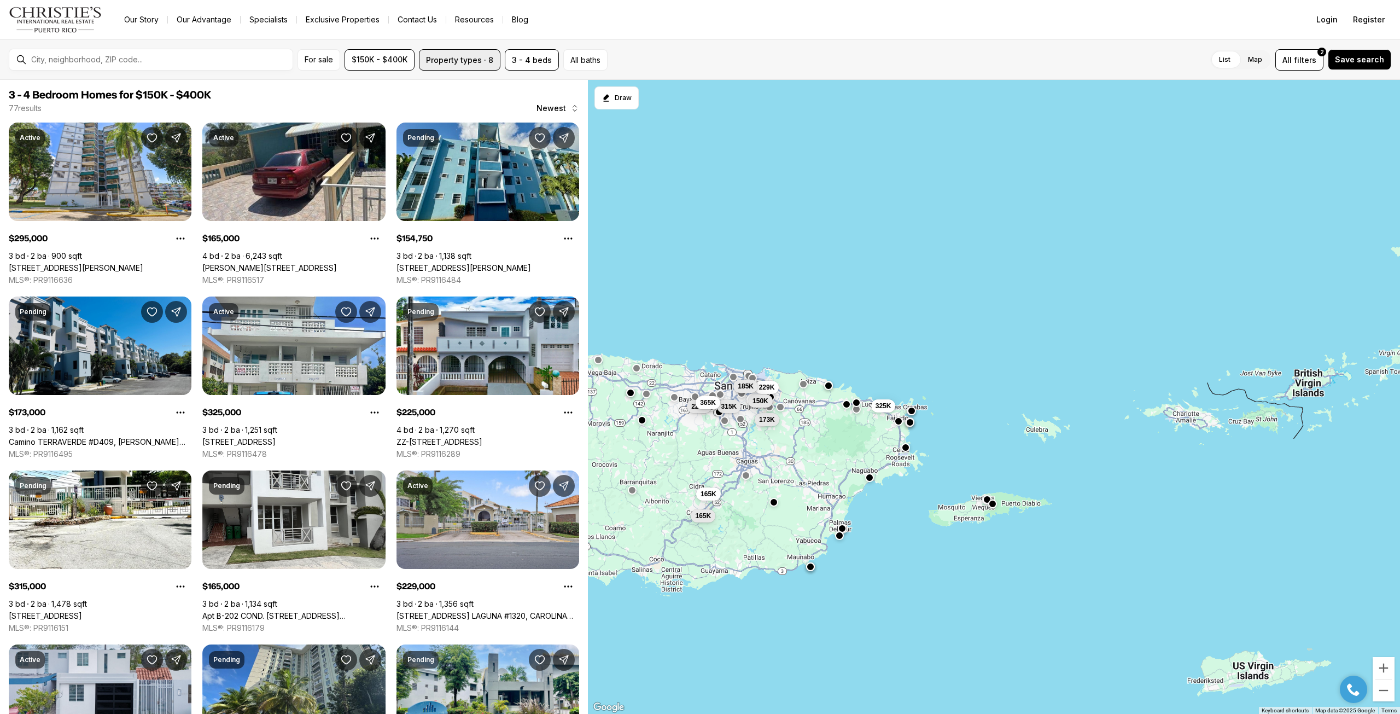
click at [449, 55] on button "Property types · 8" at bounding box center [459, 59] width 81 height 21
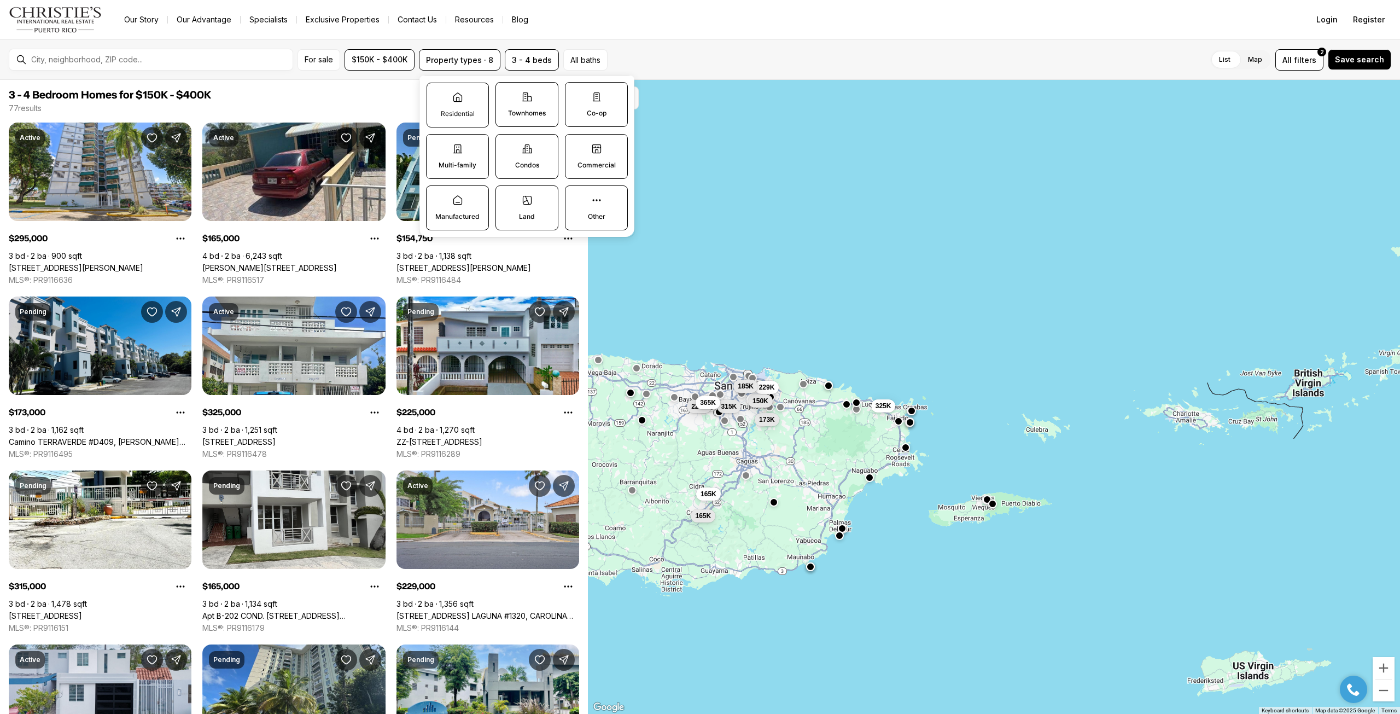
click at [449, 98] on label "Residential" at bounding box center [457, 105] width 62 height 45
click at [438, 94] on button "Residential" at bounding box center [432, 88] width 11 height 11
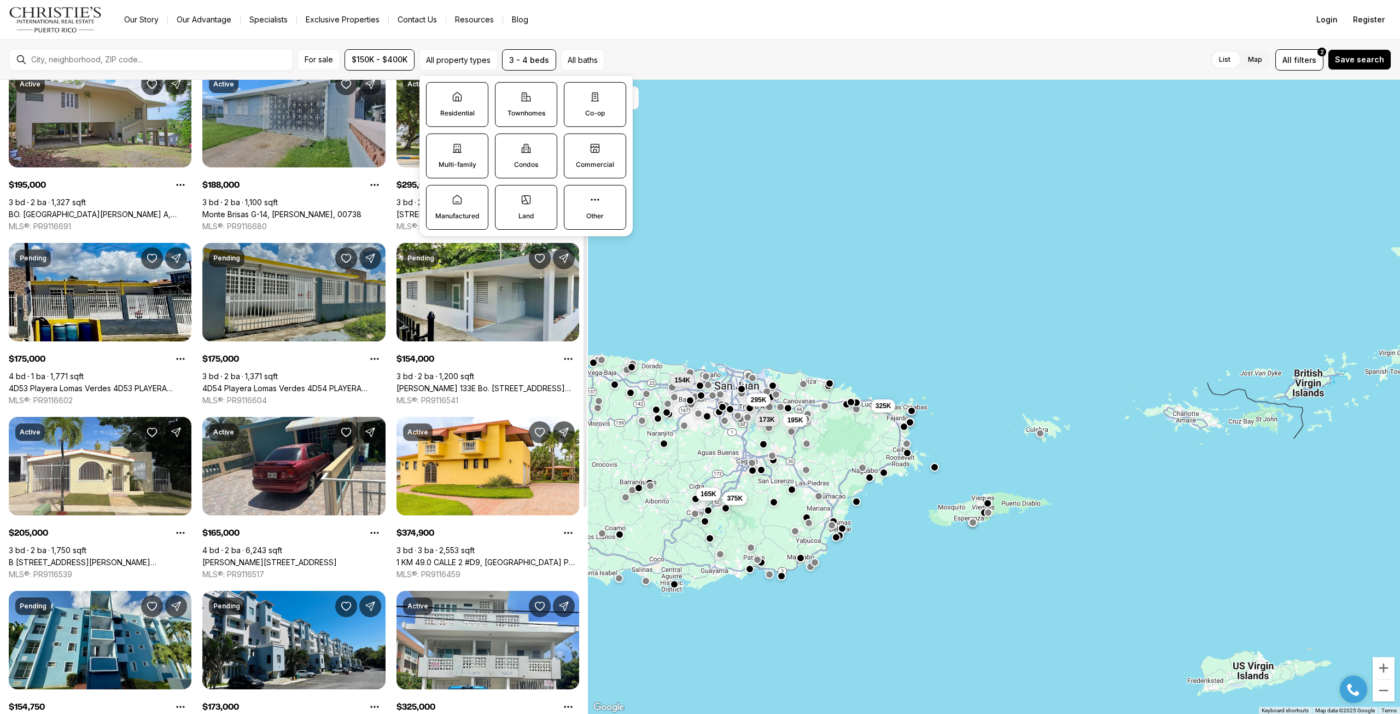
scroll to position [55, 0]
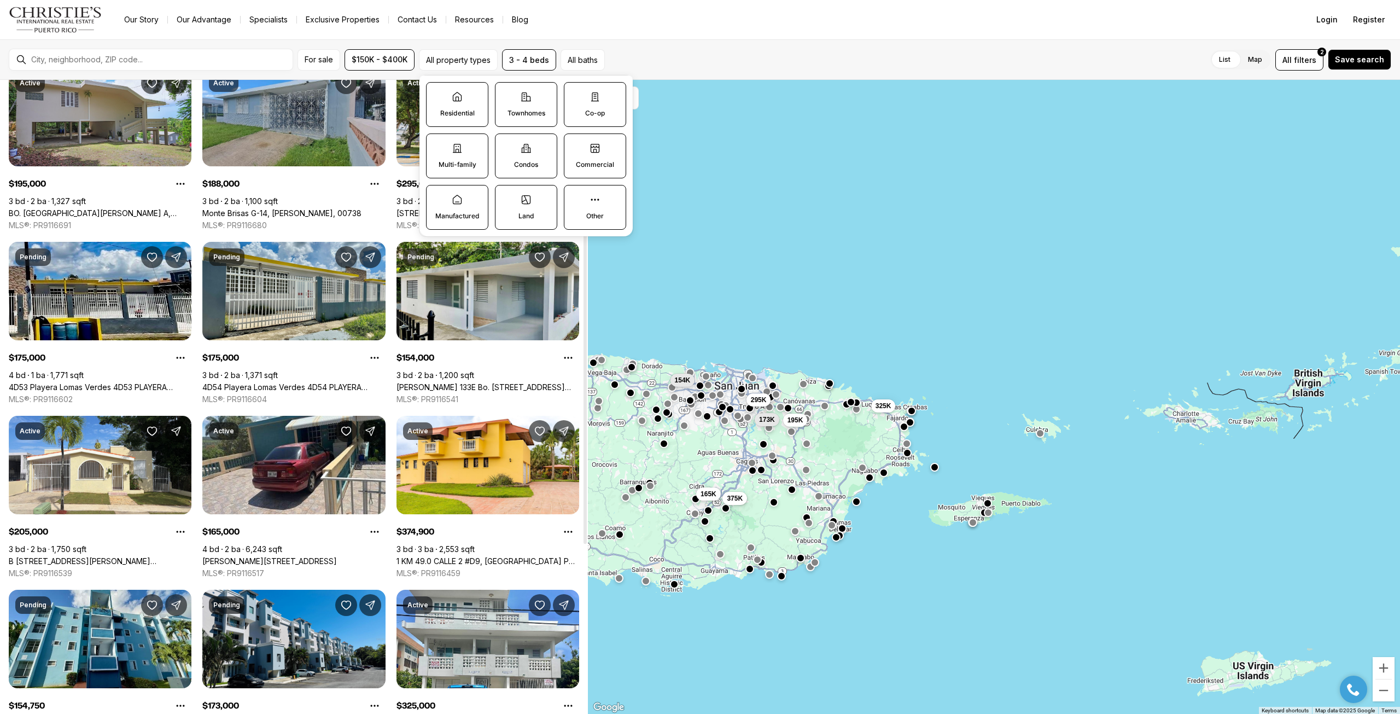
click at [135, 52] on div at bounding box center [160, 59] width 266 height 17
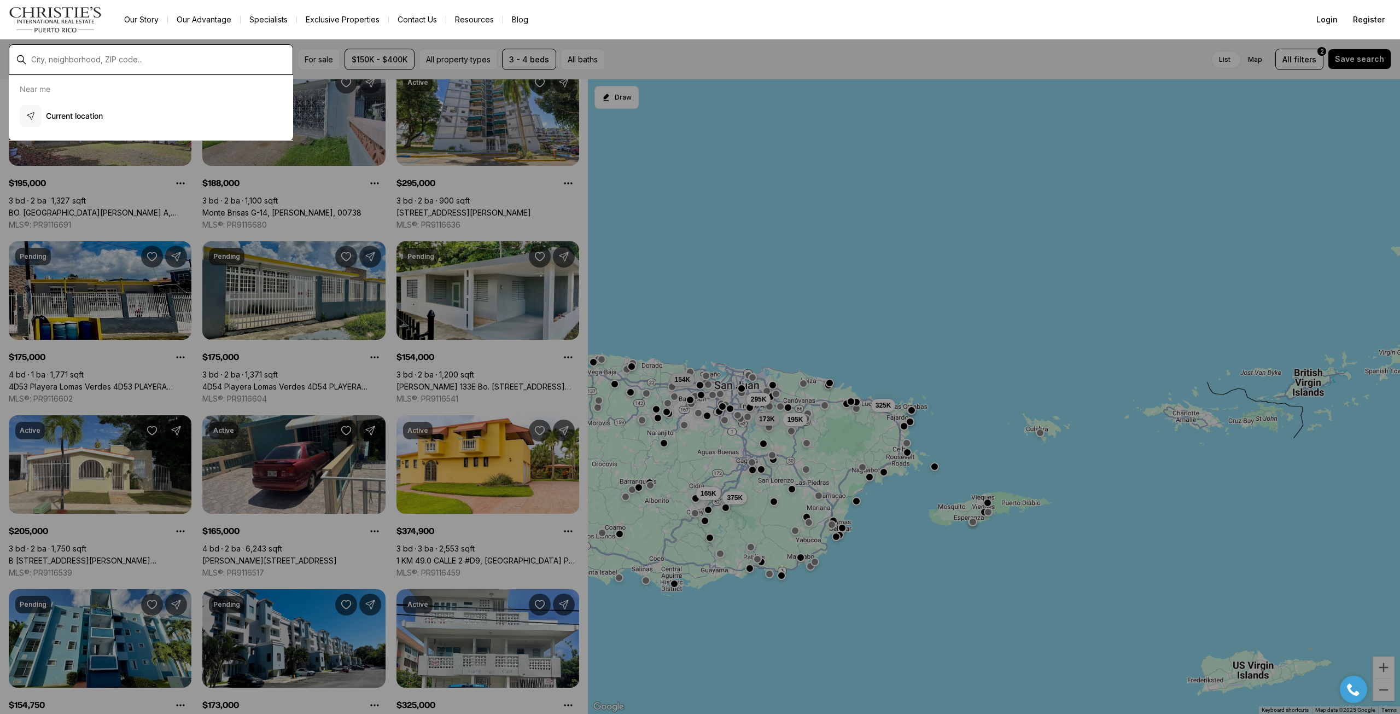
click at [63, 60] on input "text" at bounding box center [159, 59] width 257 height 9
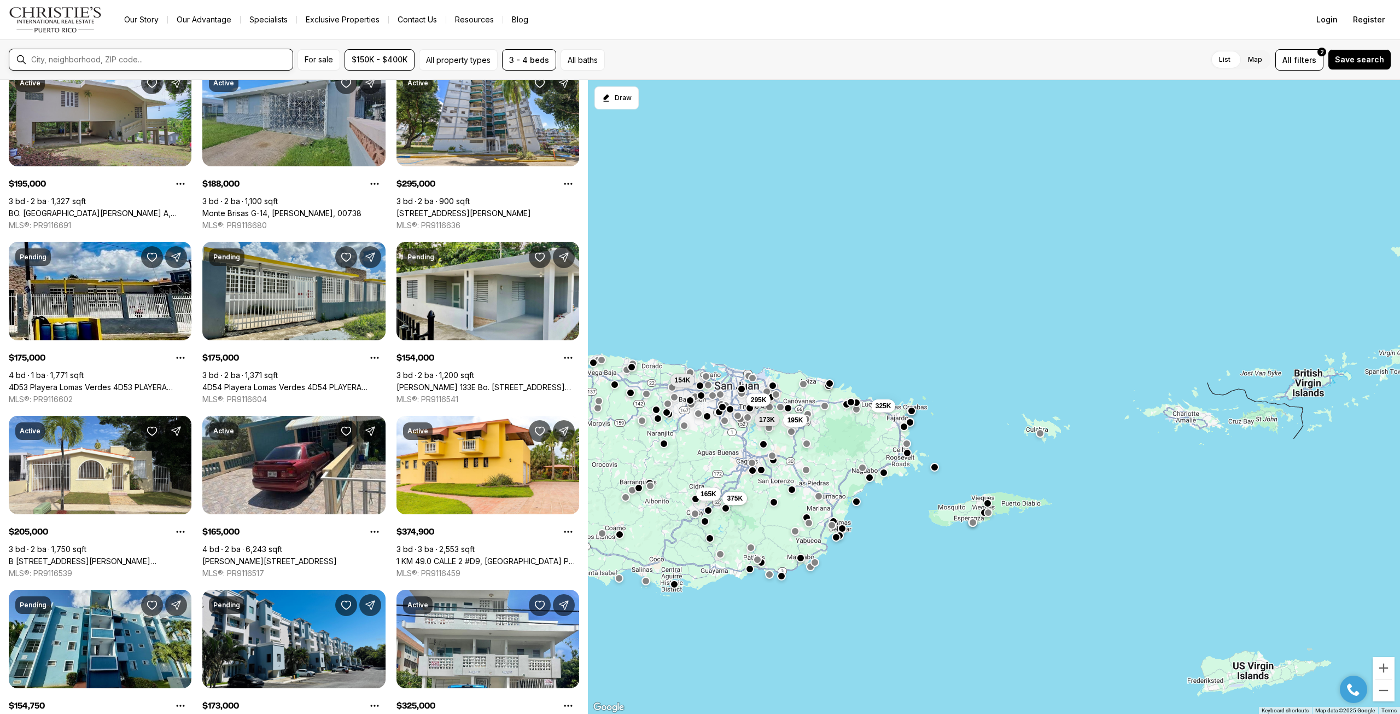
click at [61, 60] on input "text" at bounding box center [159, 59] width 257 height 9
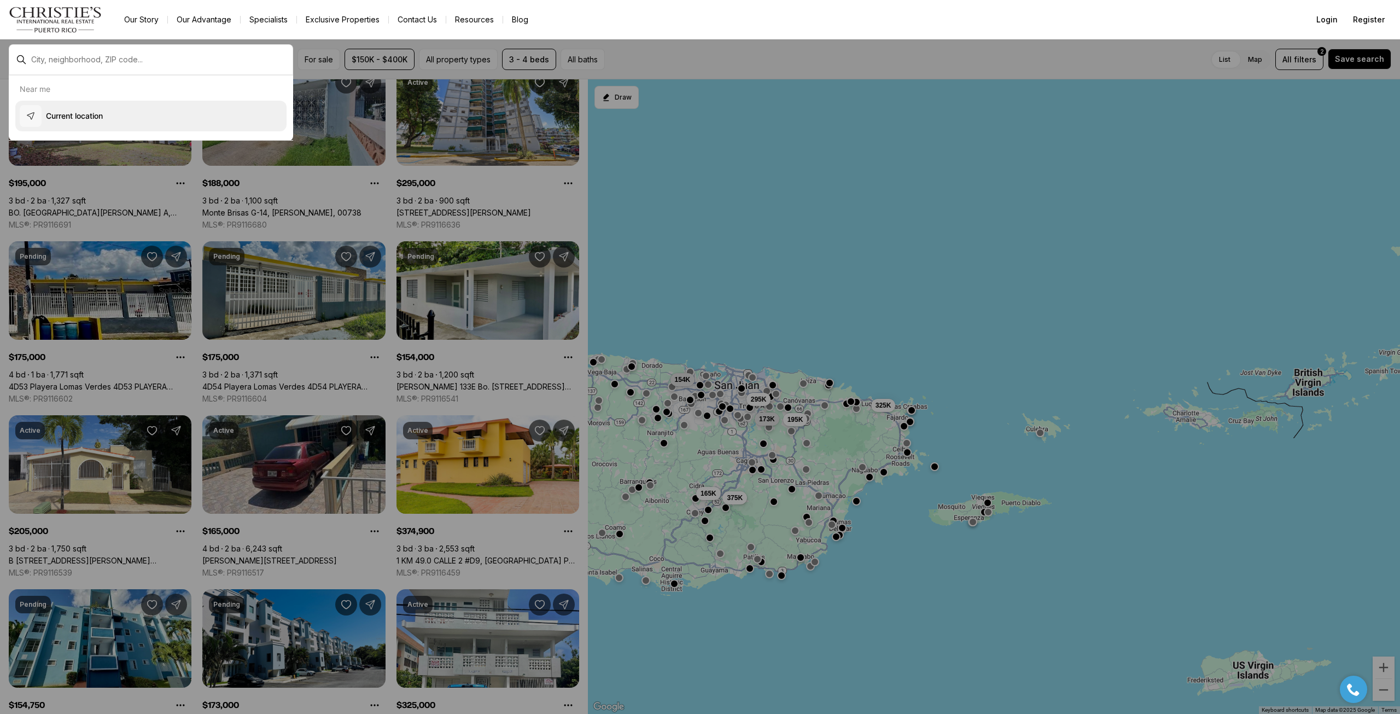
click at [47, 109] on button "Current location" at bounding box center [150, 116] width 271 height 31
click at [49, 84] on div "Near me Current location" at bounding box center [151, 107] width 284 height 65
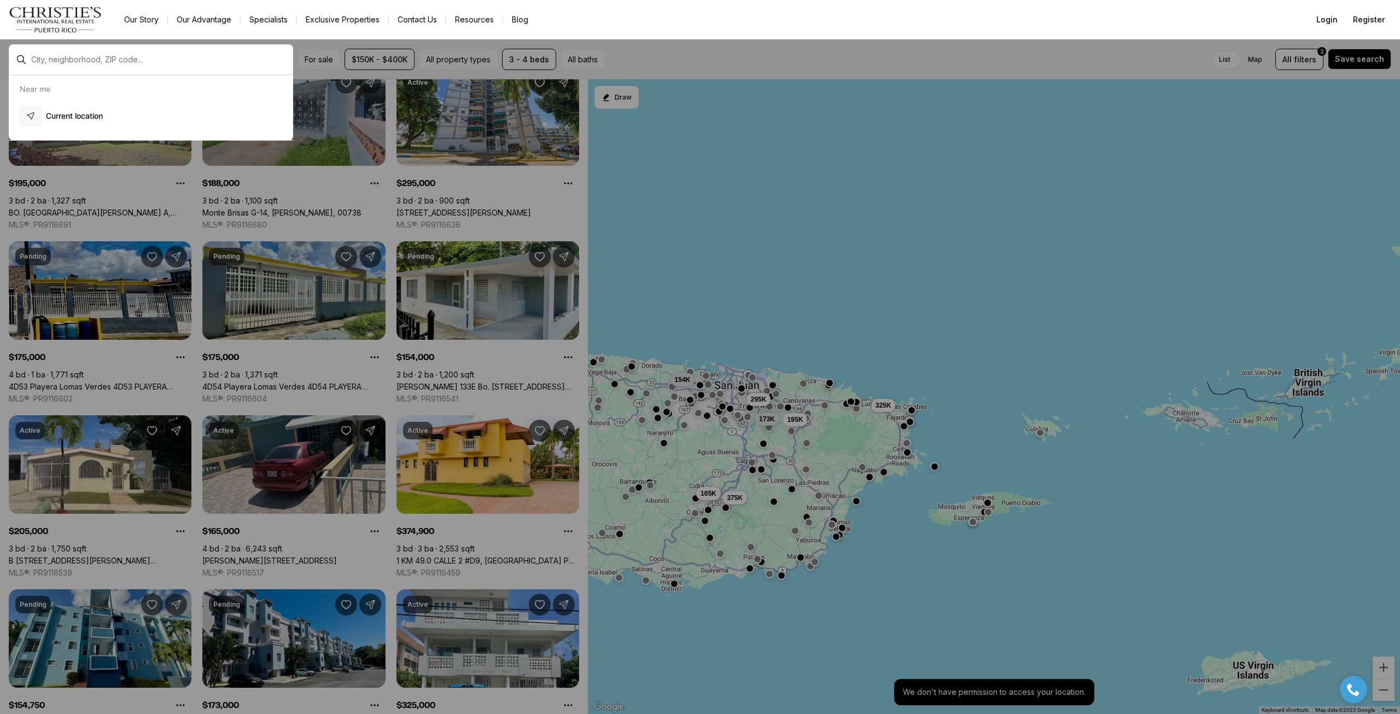
click at [93, 54] on div at bounding box center [160, 59] width 266 height 17
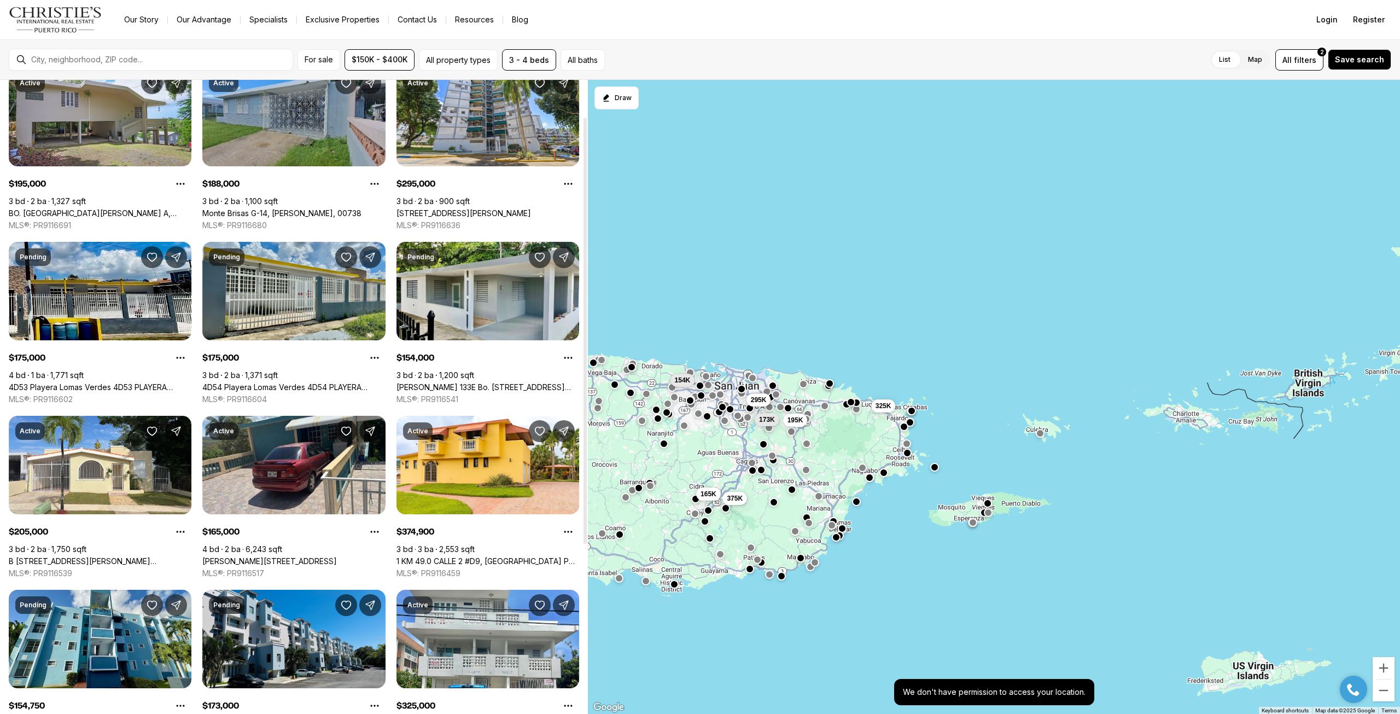
click at [111, 55] on div at bounding box center [160, 59] width 266 height 17
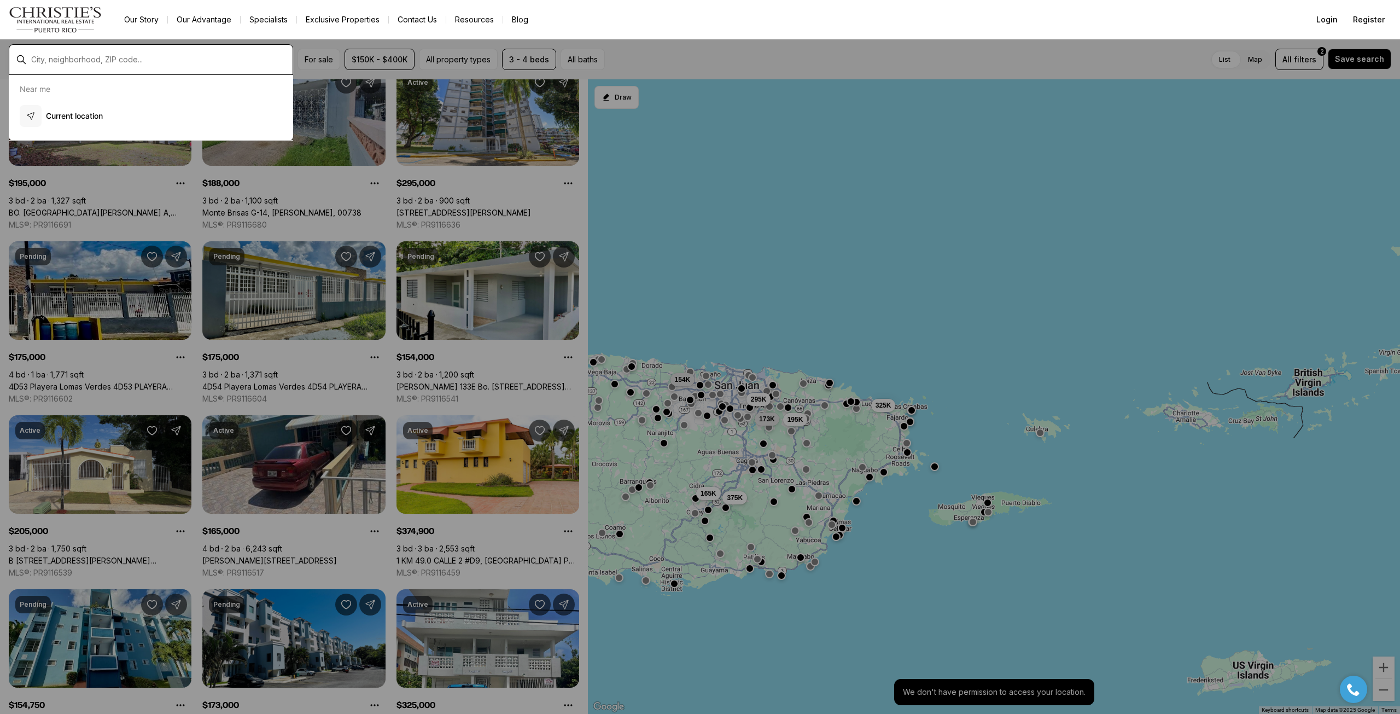
click at [111, 57] on input "text" at bounding box center [159, 59] width 257 height 9
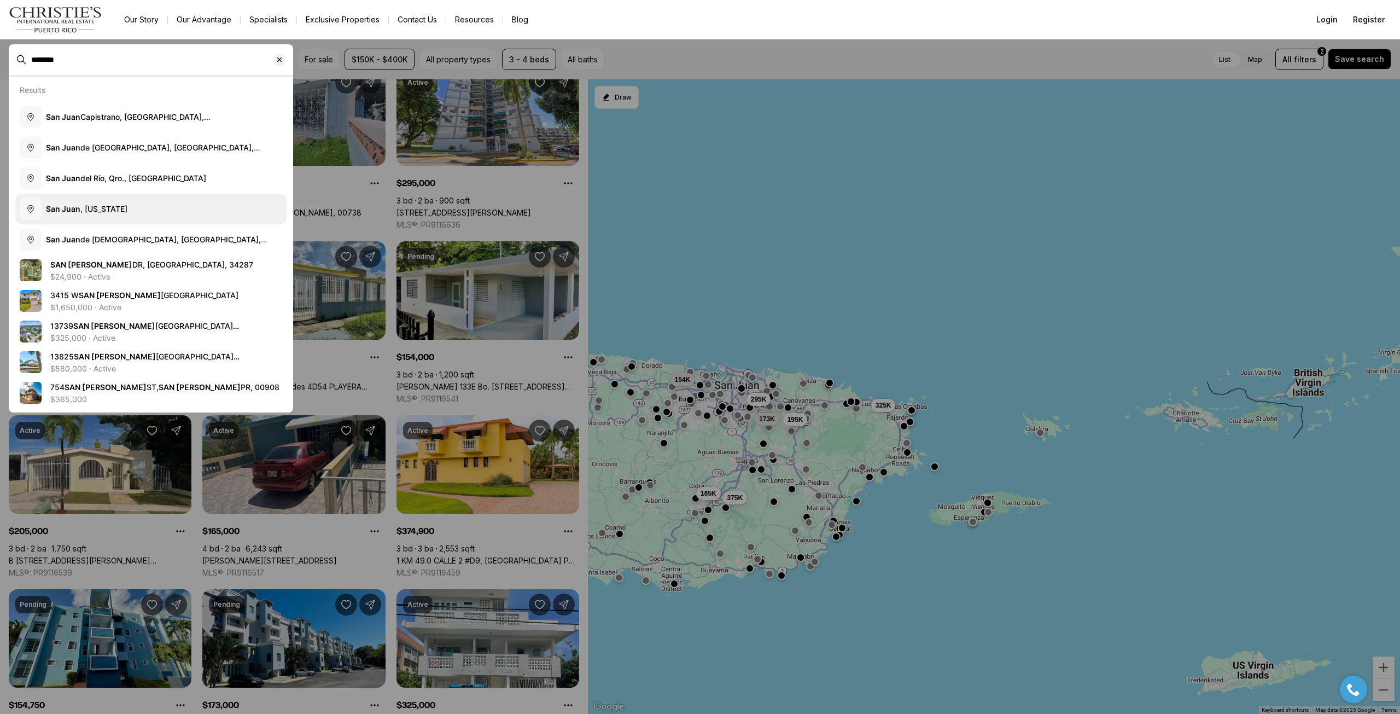
type input "********"
click at [119, 204] on span "San Juan , Puerto Rico" at bounding box center [86, 208] width 81 height 9
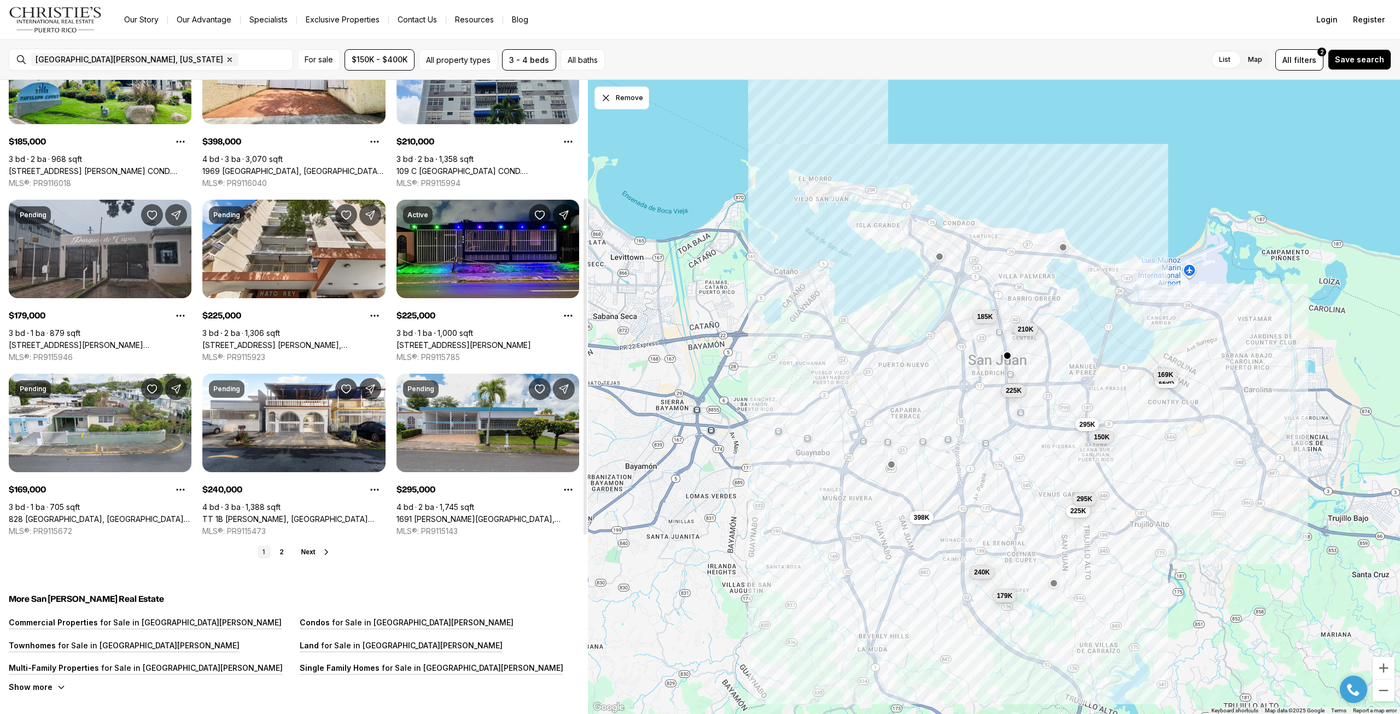
scroll to position [273, 0]
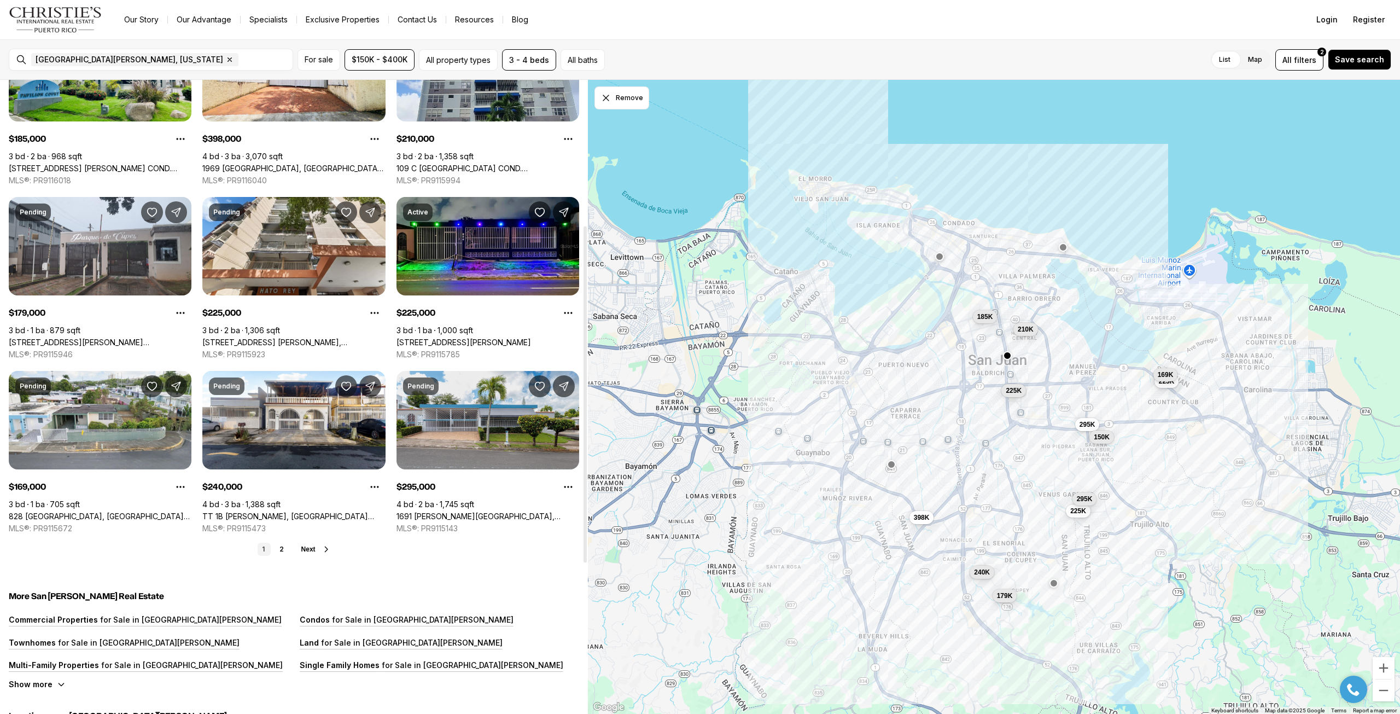
click at [315, 553] on div "1 2 Next" at bounding box center [294, 548] width 570 height 13
click at [315, 552] on span "Next" at bounding box center [308, 549] width 14 height 8
